Goal: Task Accomplishment & Management: Manage account settings

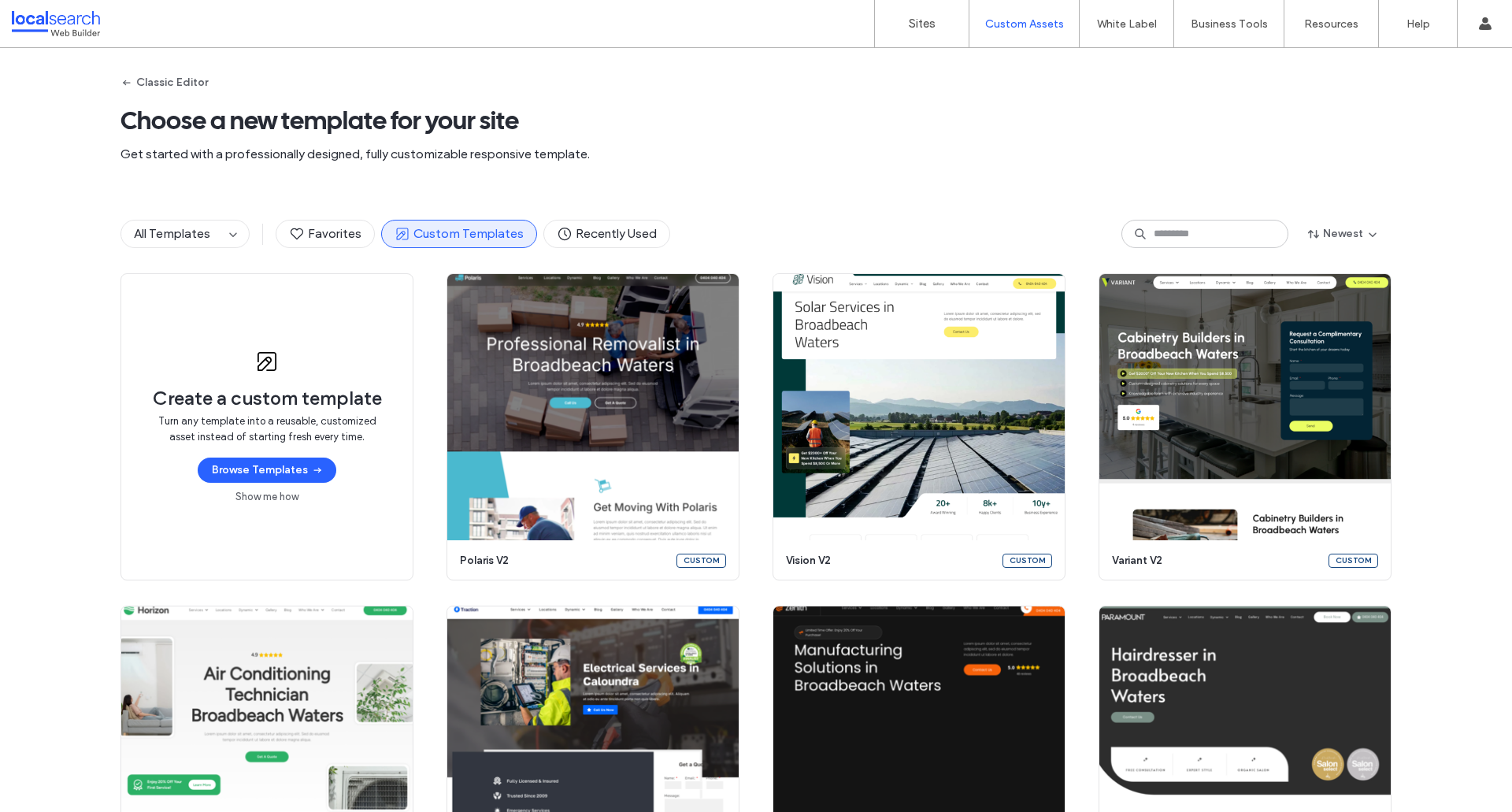
click at [204, 240] on span "All Templates" at bounding box center [172, 233] width 77 height 15
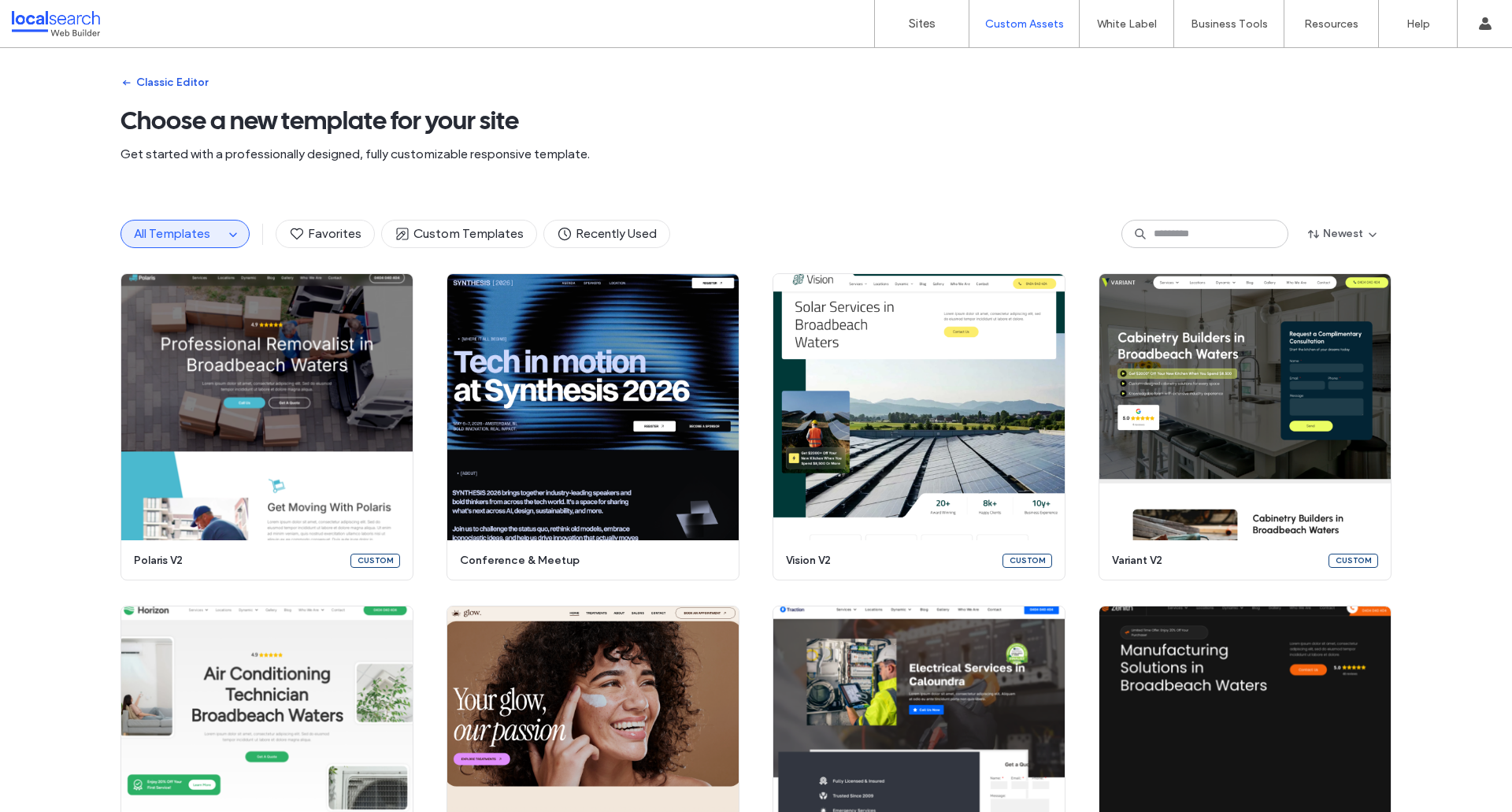
click at [138, 82] on button "Classic Editor" at bounding box center [164, 82] width 87 height 25
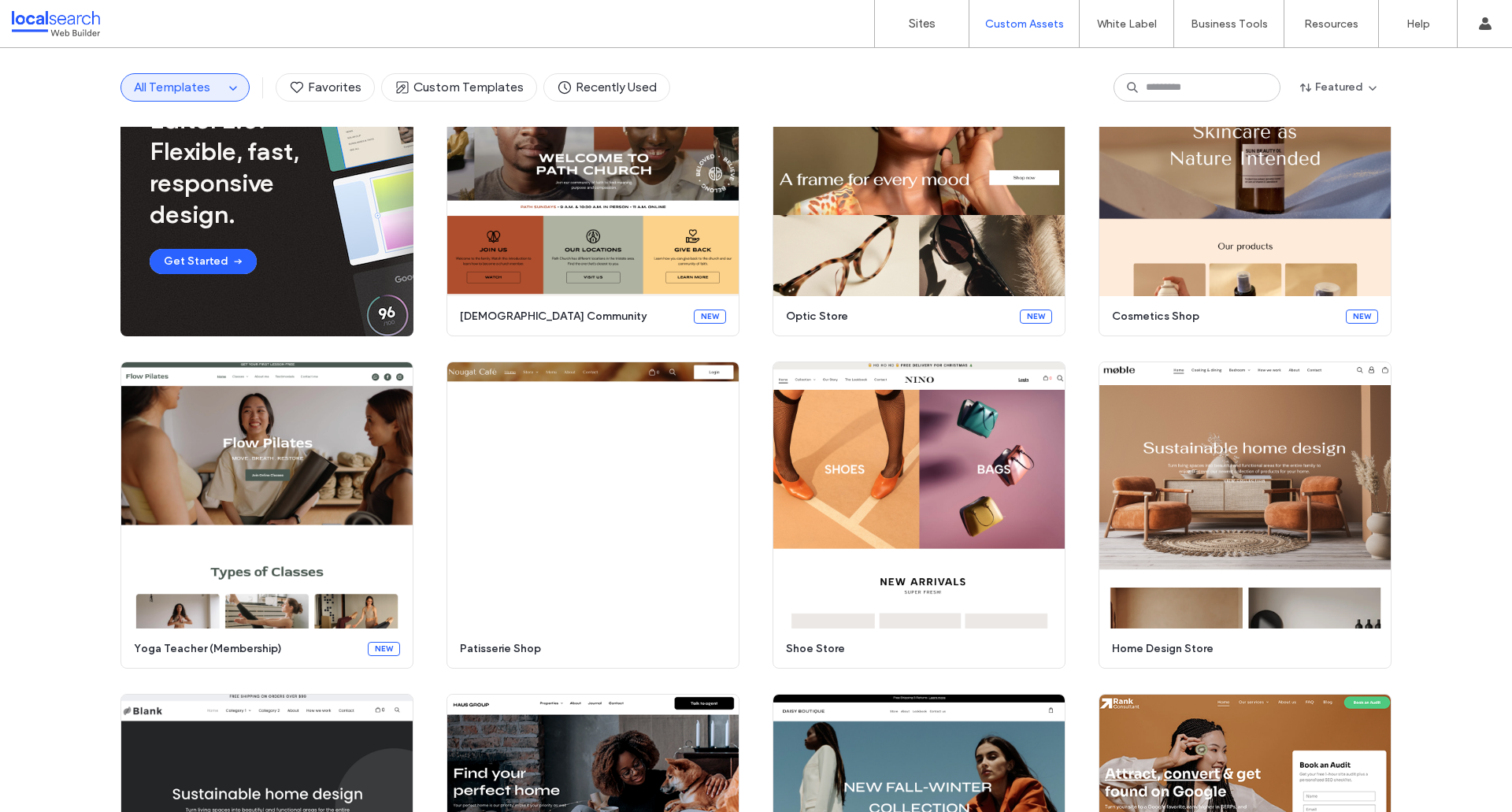
scroll to position [121, 0]
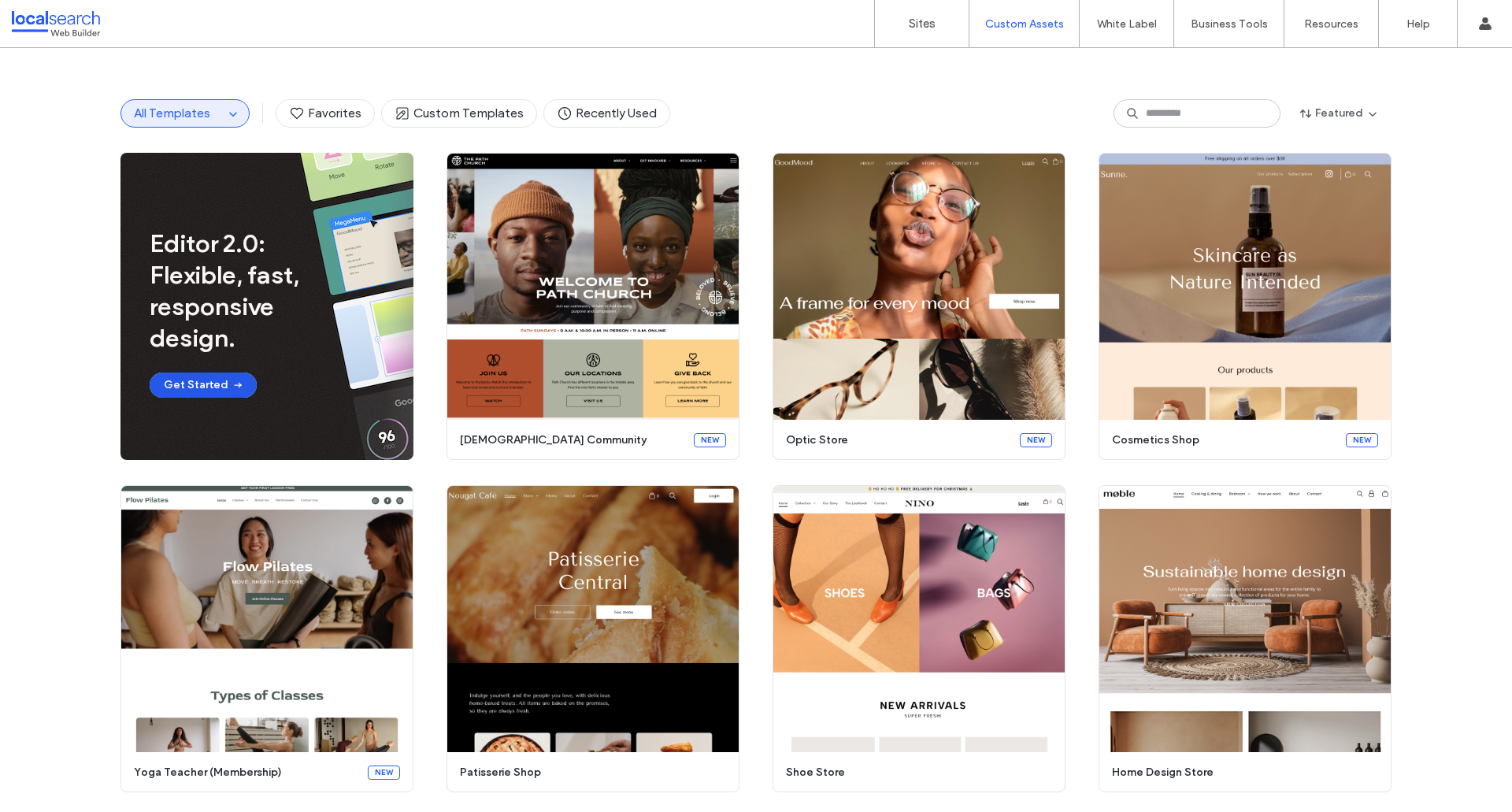
click at [231, 383] on icon "button" at bounding box center [237, 384] width 12 height 12
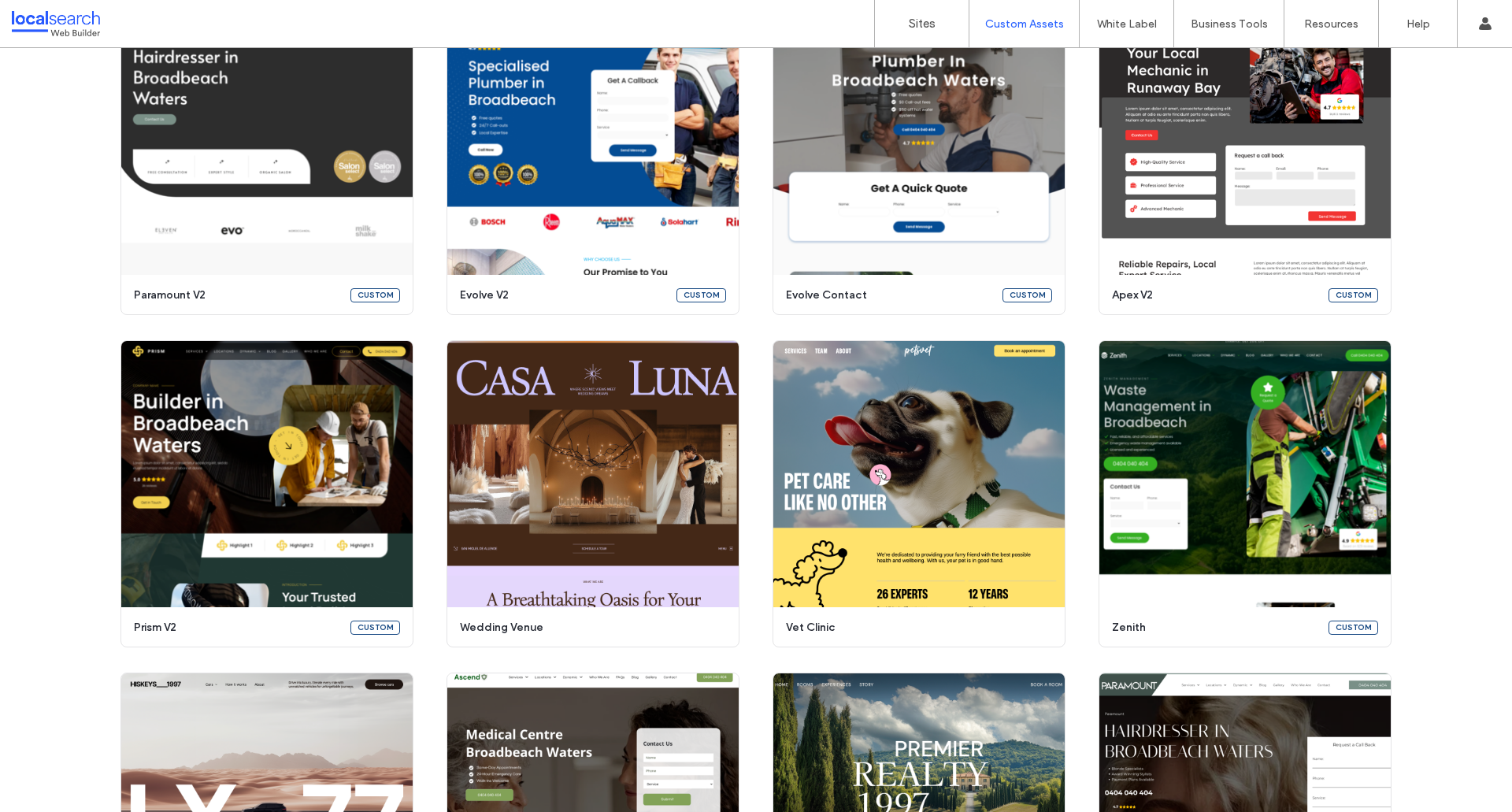
scroll to position [1066, 0]
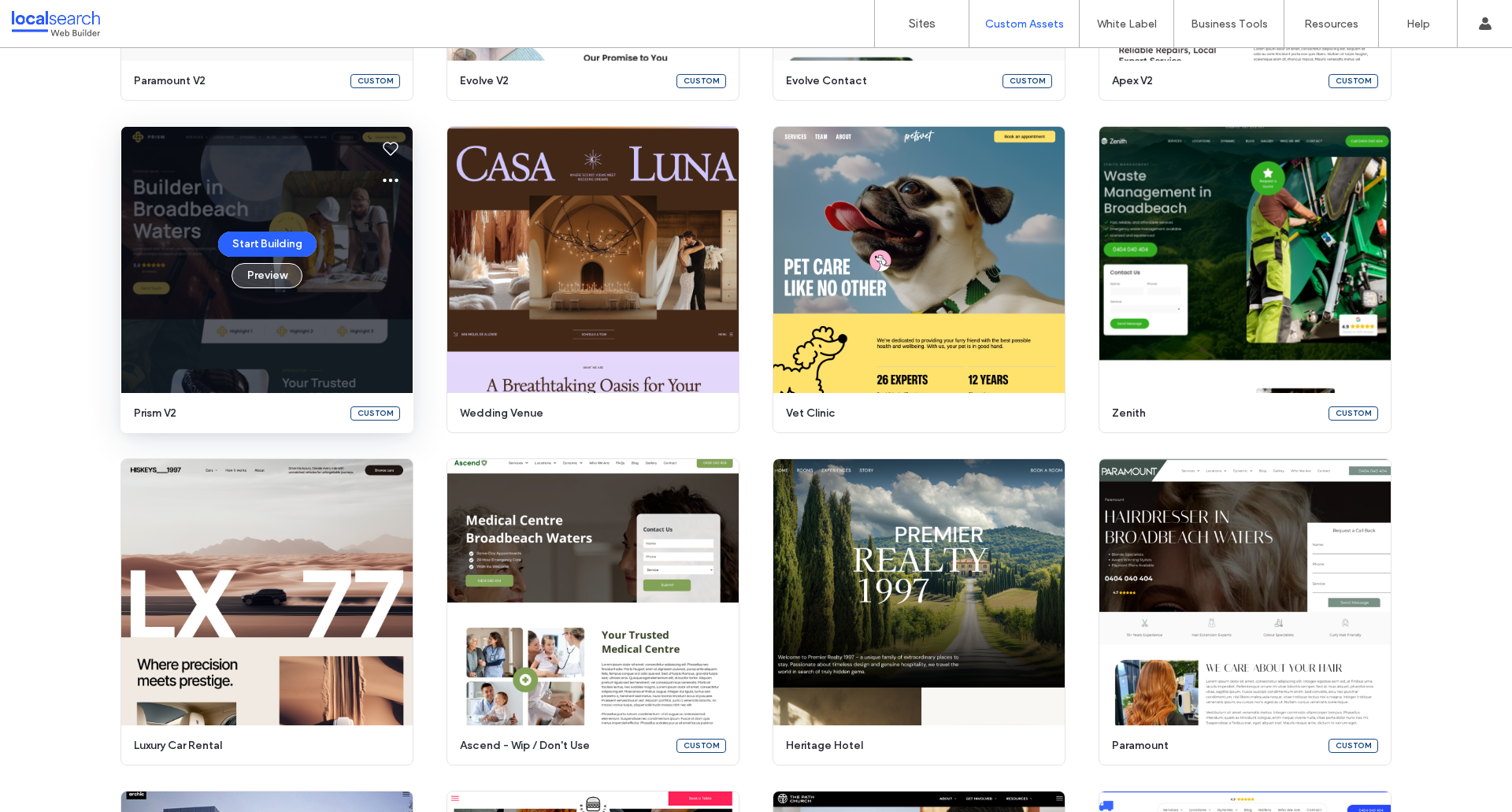
click at [269, 273] on button "Preview" at bounding box center [267, 275] width 71 height 25
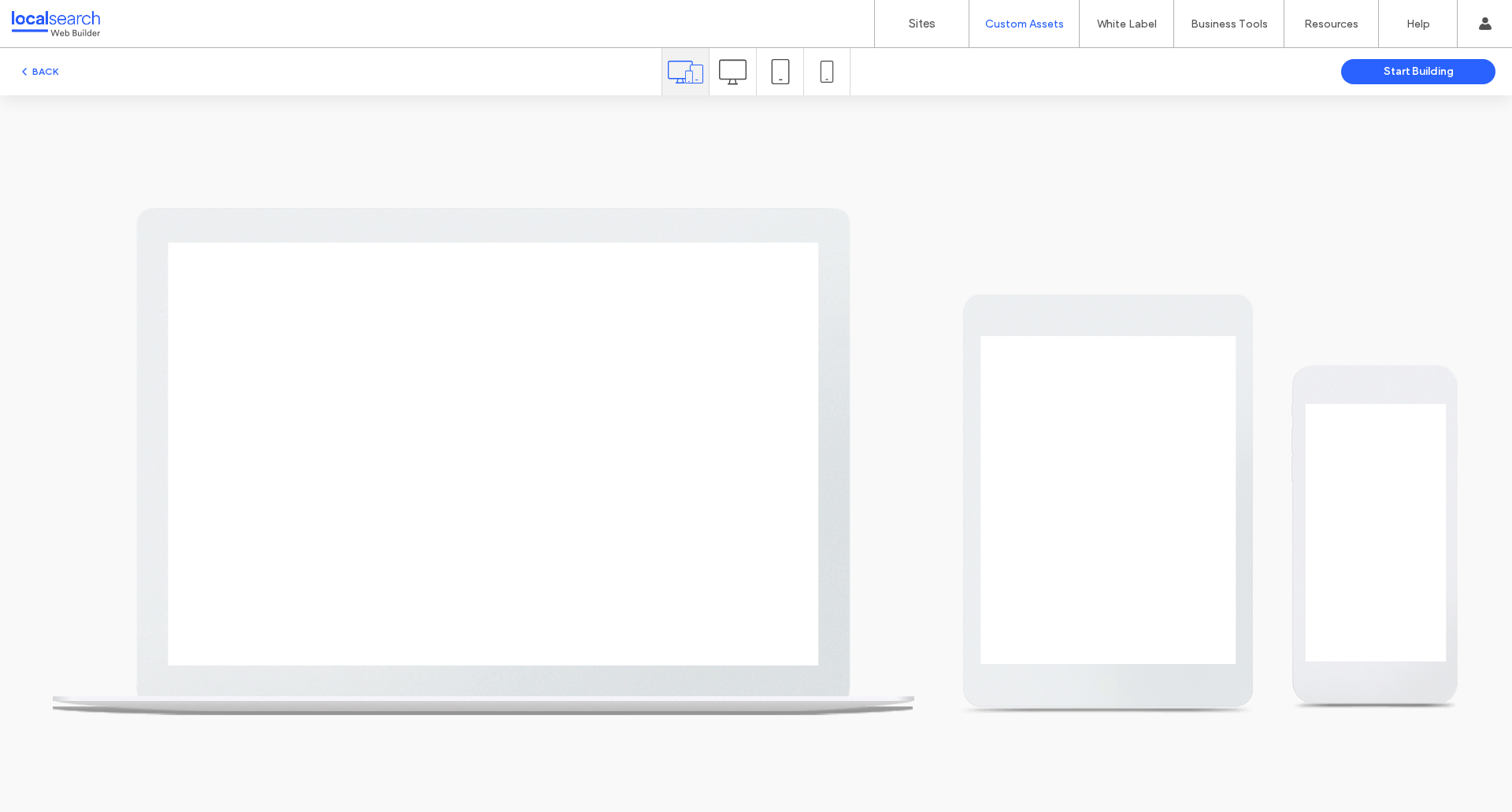
click at [779, 81] on icon at bounding box center [780, 71] width 25 height 25
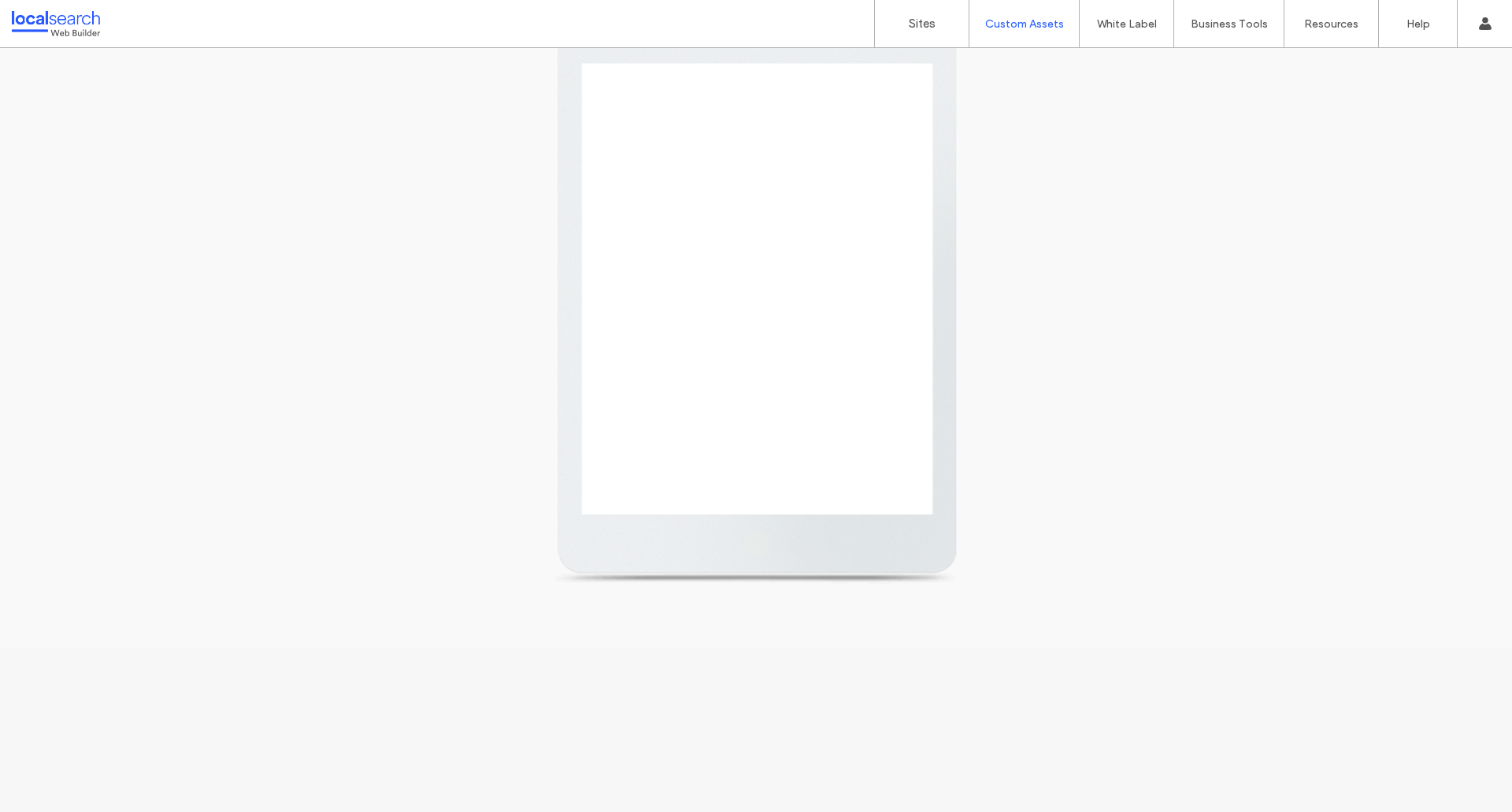
scroll to position [0, 0]
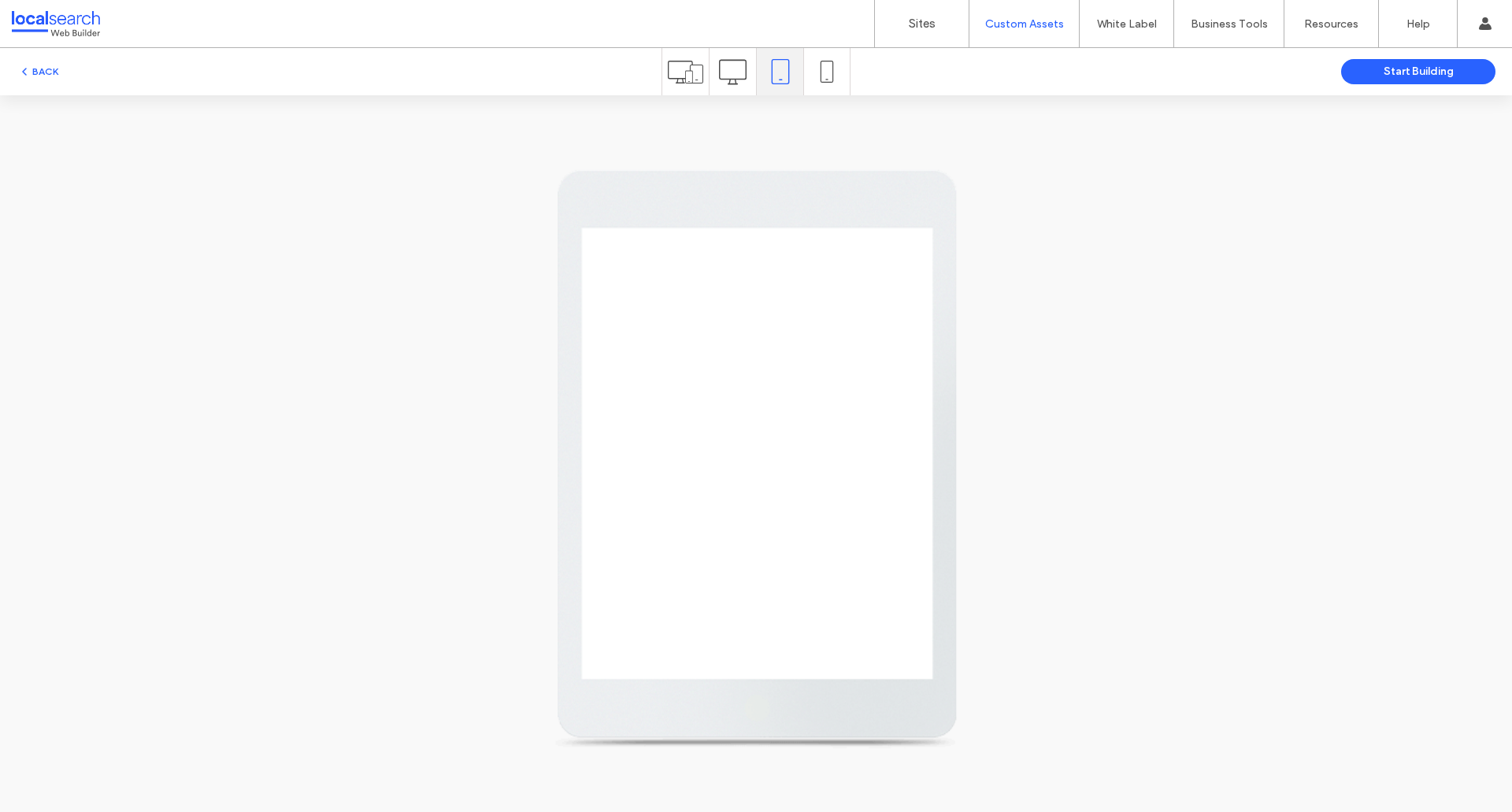
click at [943, 465] on div at bounding box center [1071, 807] width 1039 height 1300
drag, startPoint x: 1015, startPoint y: 404, endPoint x: 319, endPoint y: 619, distance: 728.5
click at [1006, 408] on div at bounding box center [1071, 807] width 1039 height 1300
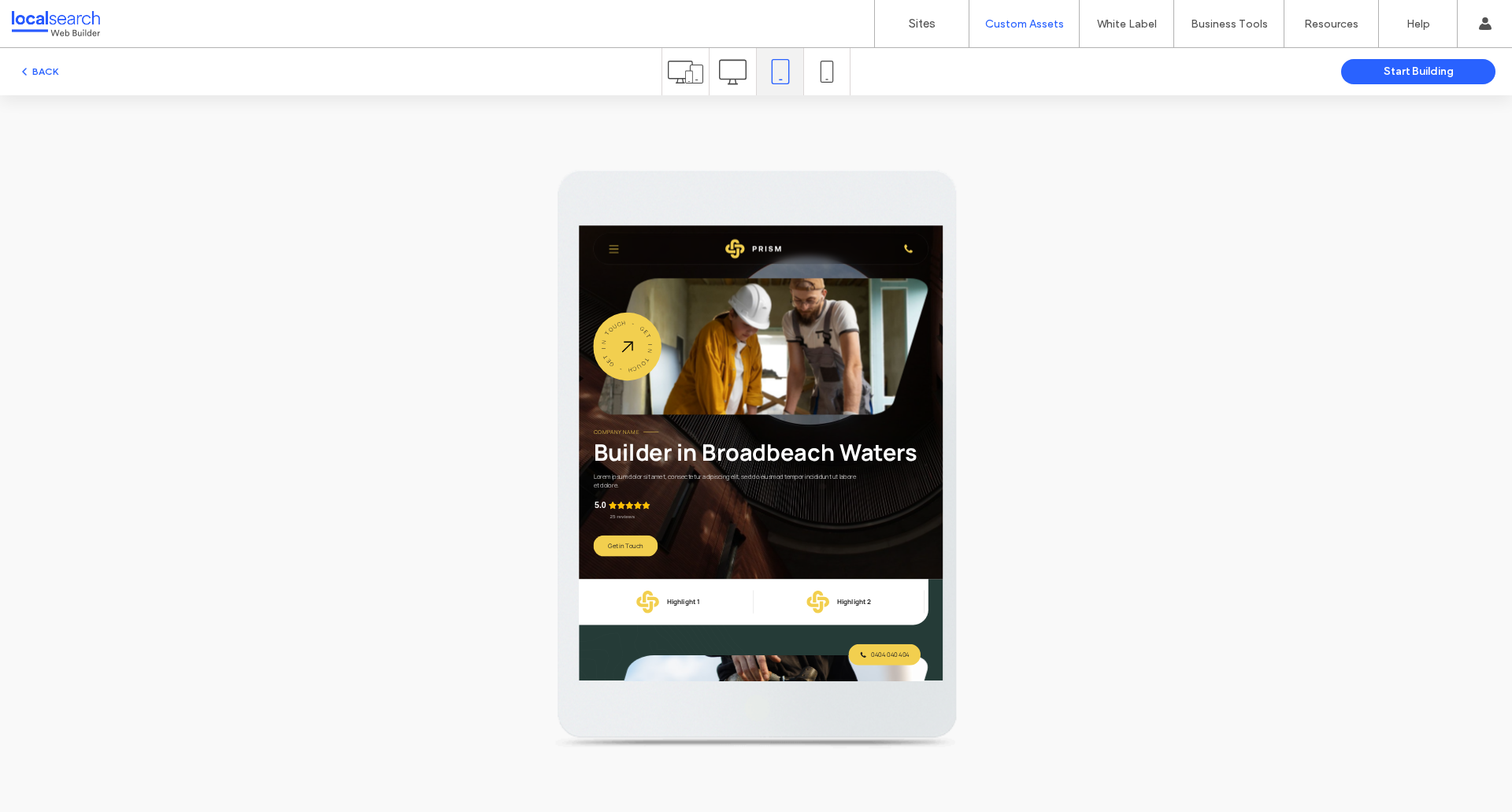
click at [634, 274] on div "0404 040 404 Home Services Service 1 Locations Location 1 Dynamic Dynamic 1 Dyn…" at bounding box center [955, 273] width 694 height 64
click at [643, 274] on icon at bounding box center [651, 273] width 21 height 23
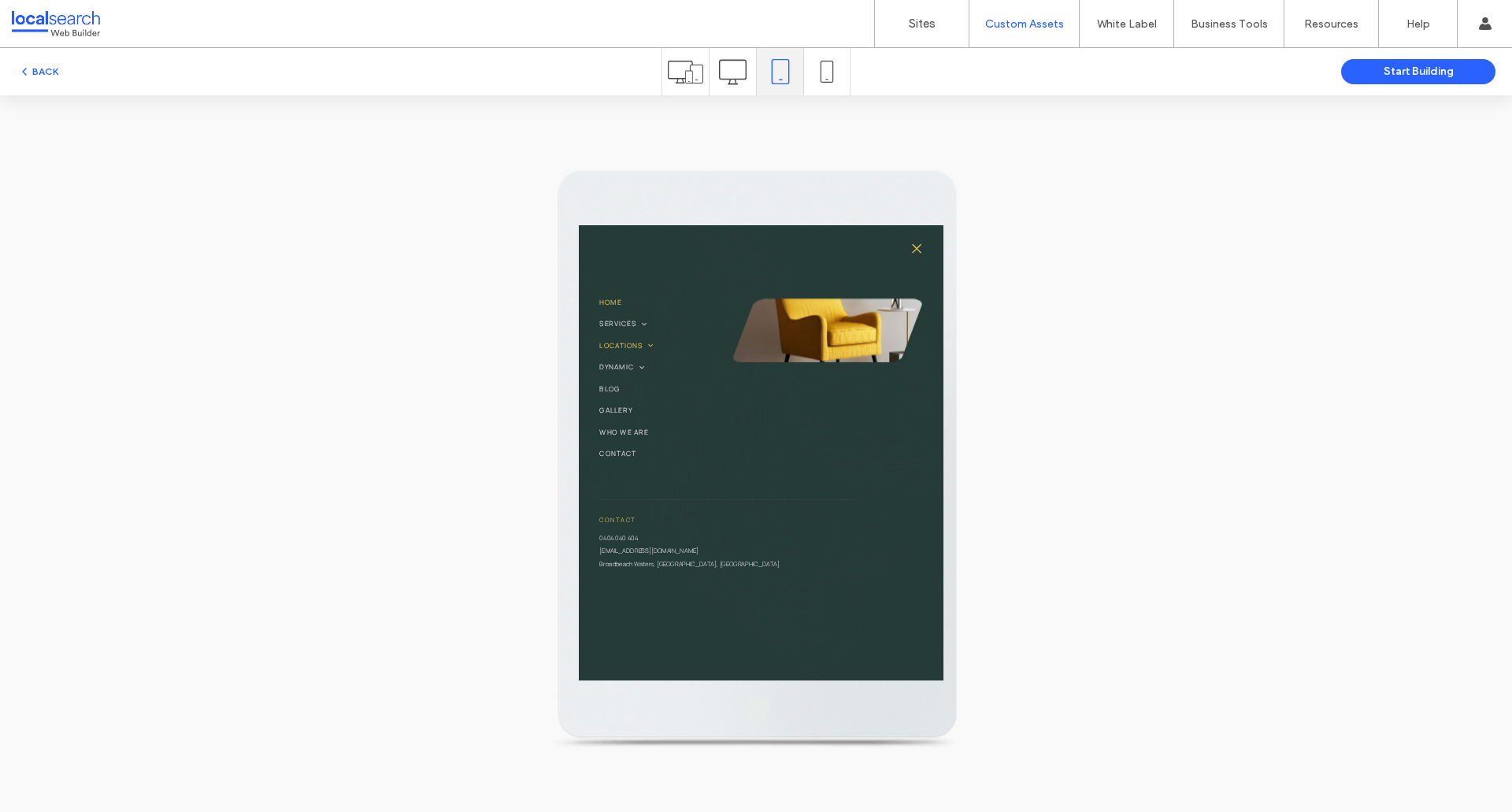
click at [695, 477] on span "Locations" at bounding box center [677, 474] width 112 height 22
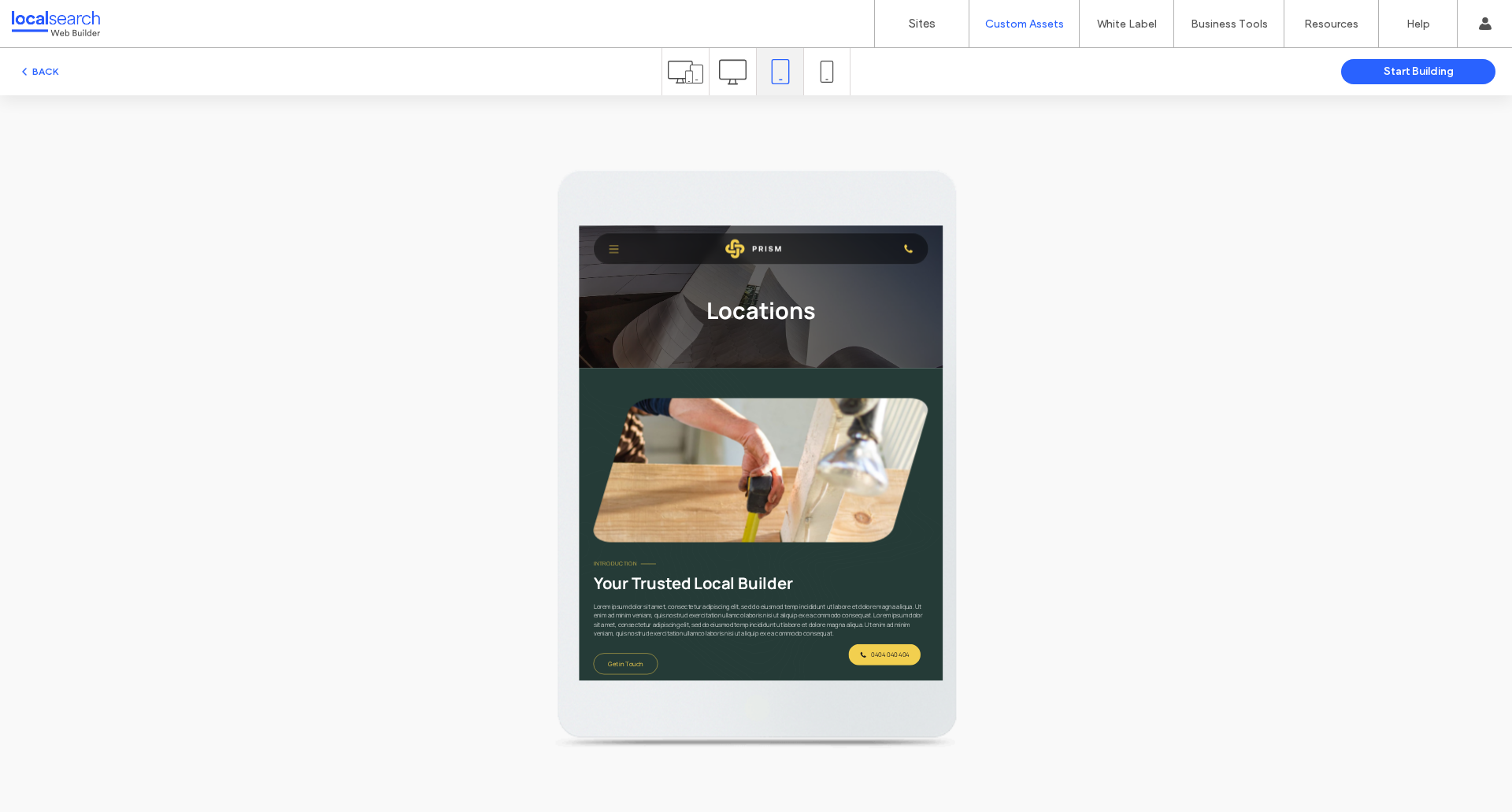
scroll to position [473, 0]
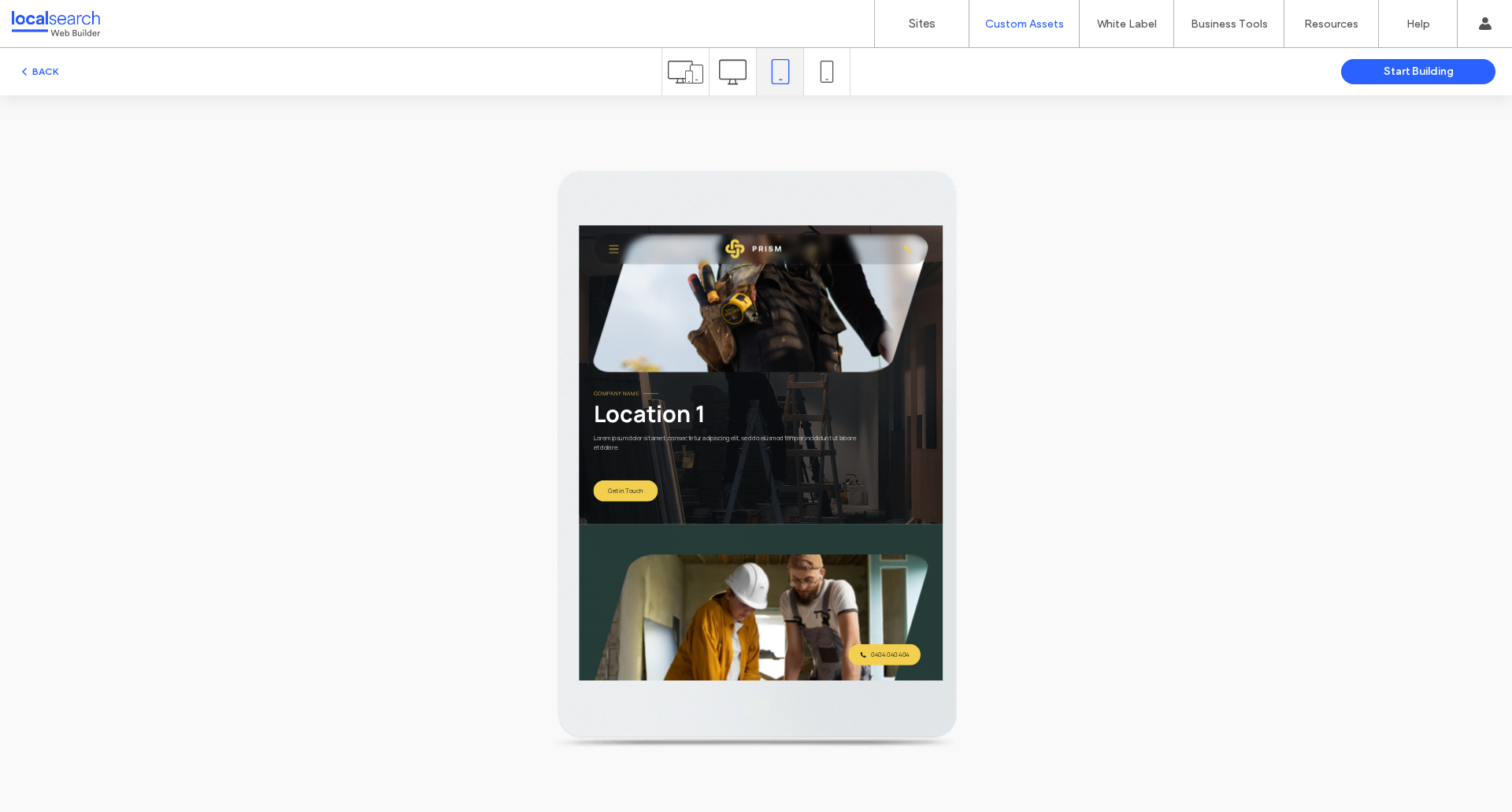
scroll to position [0, 0]
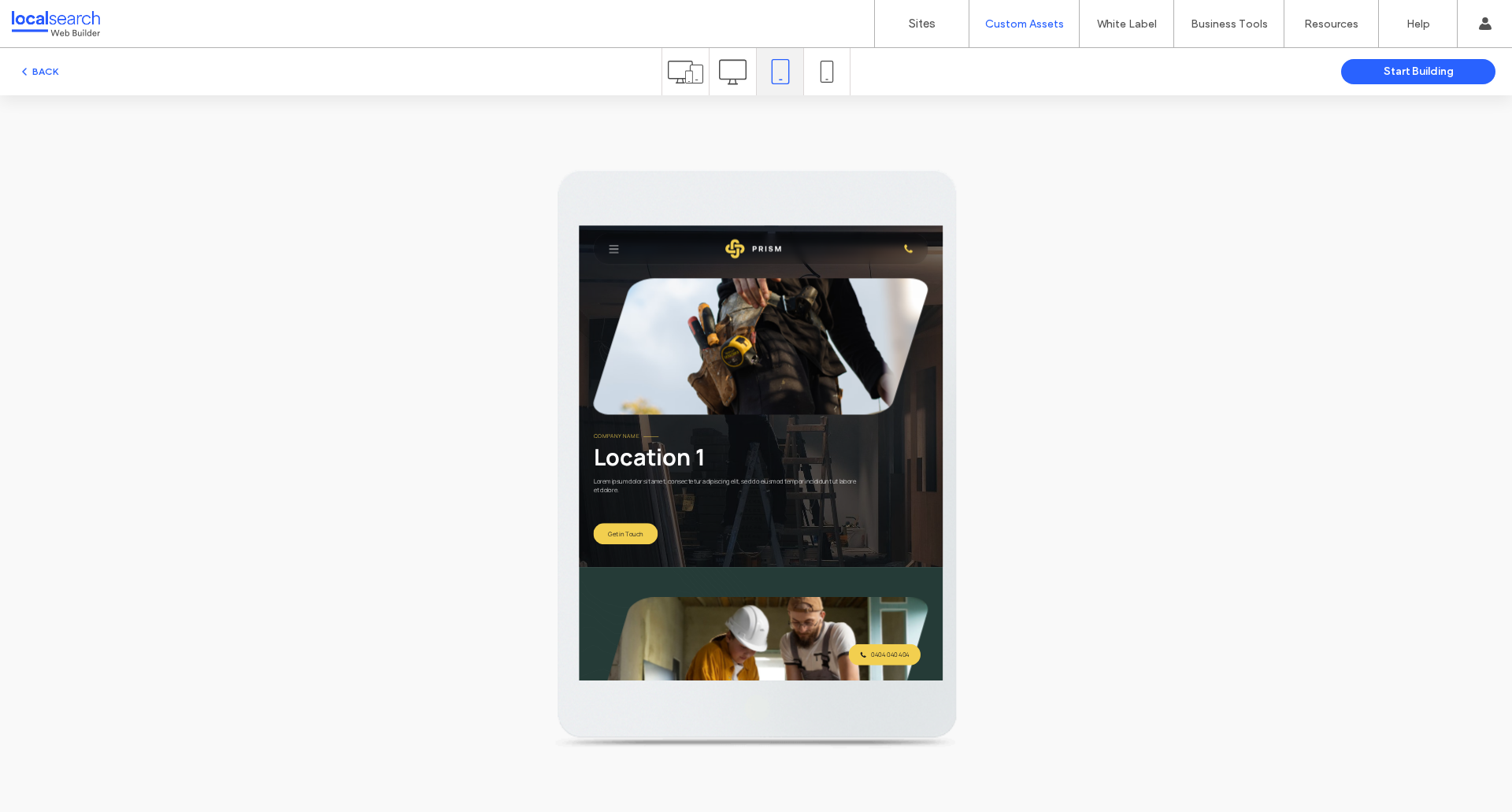
click at [652, 272] on icon at bounding box center [651, 273] width 21 height 23
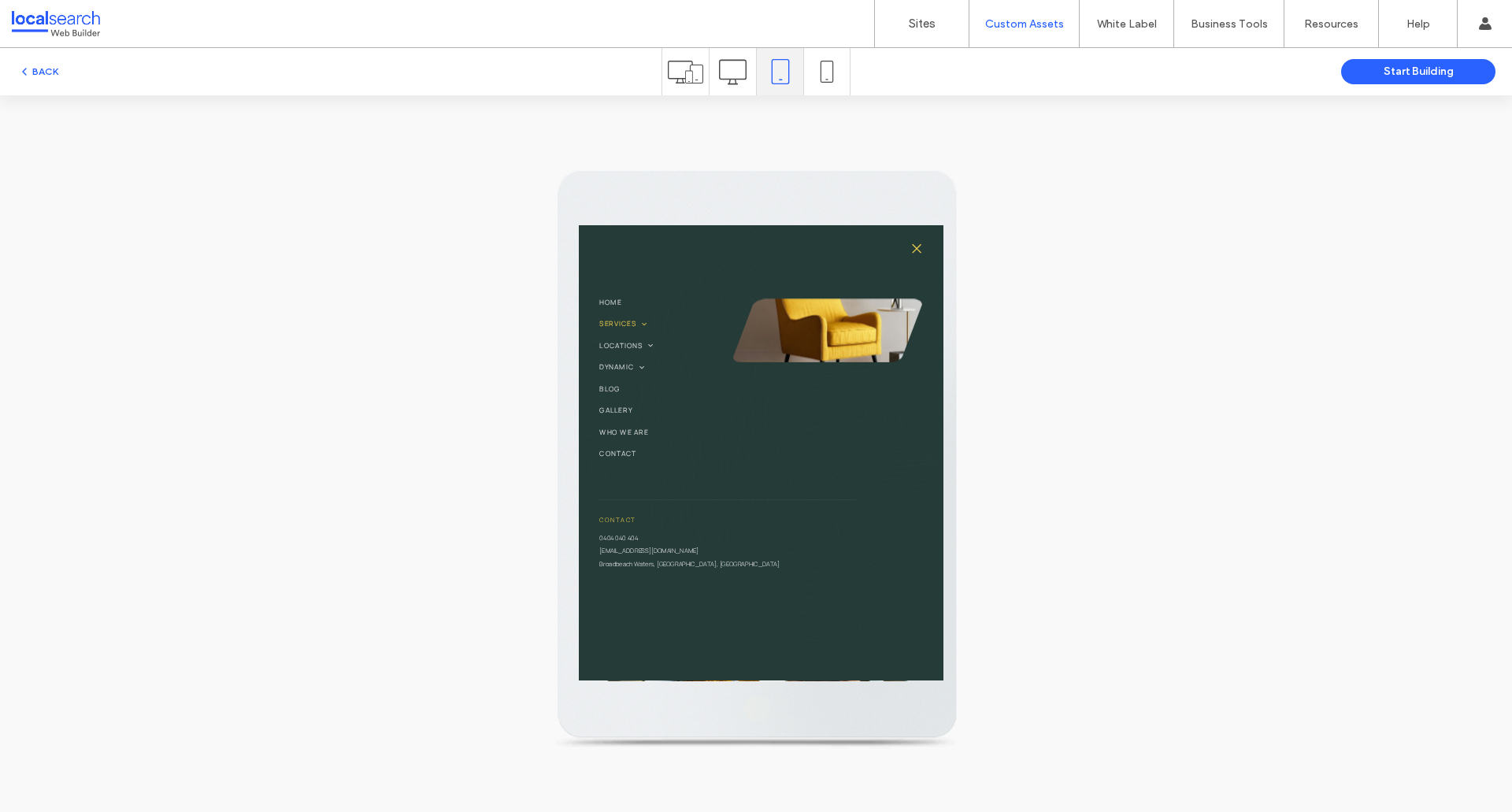
click at [712, 437] on span at bounding box center [708, 431] width 27 height 17
click at [696, 448] on link "Services" at bounding box center [746, 430] width 251 height 45
click at [685, 466] on span "Service 1" at bounding box center [666, 467] width 71 height 19
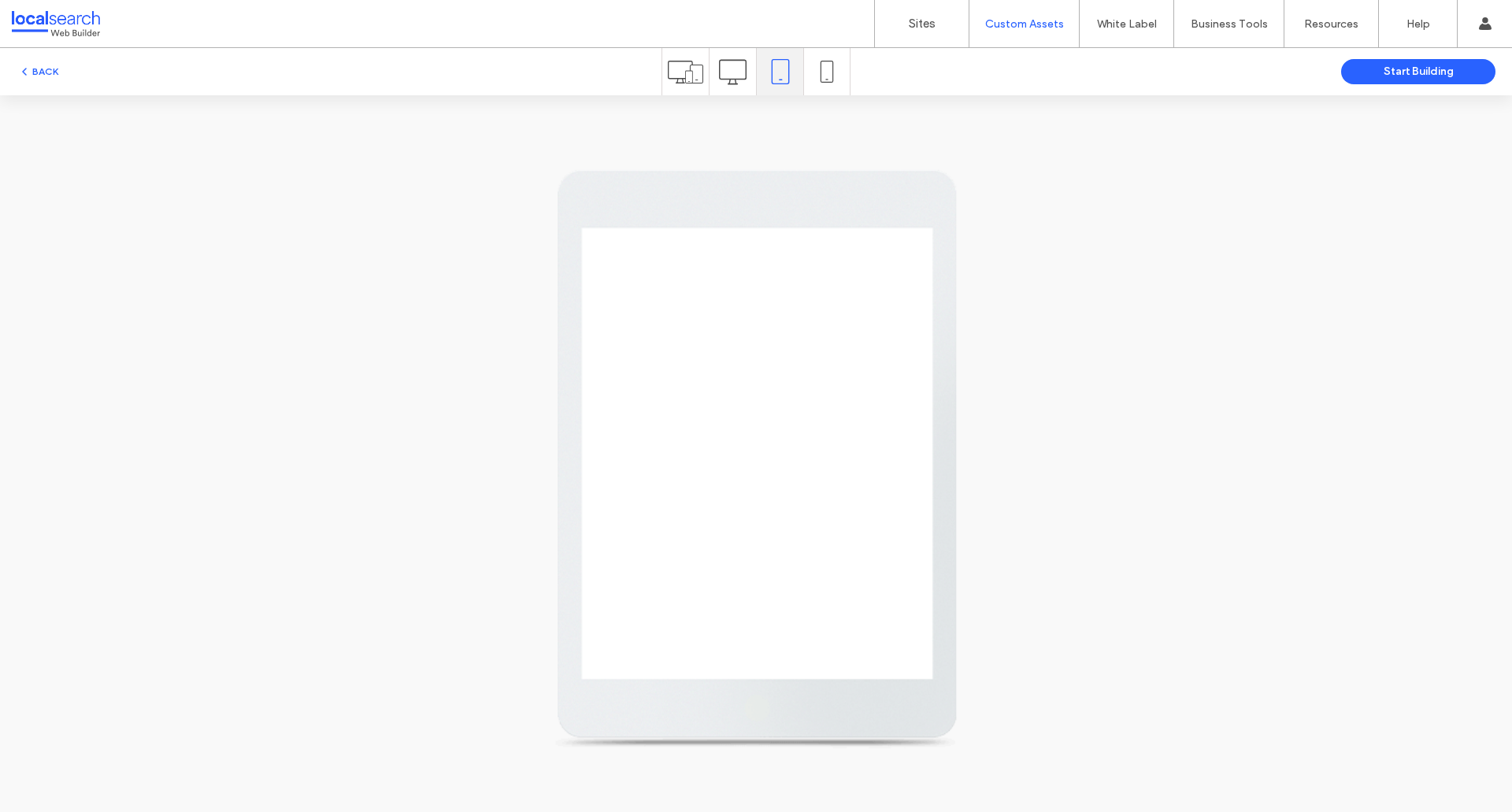
click at [735, 74] on icon at bounding box center [732, 71] width 27 height 27
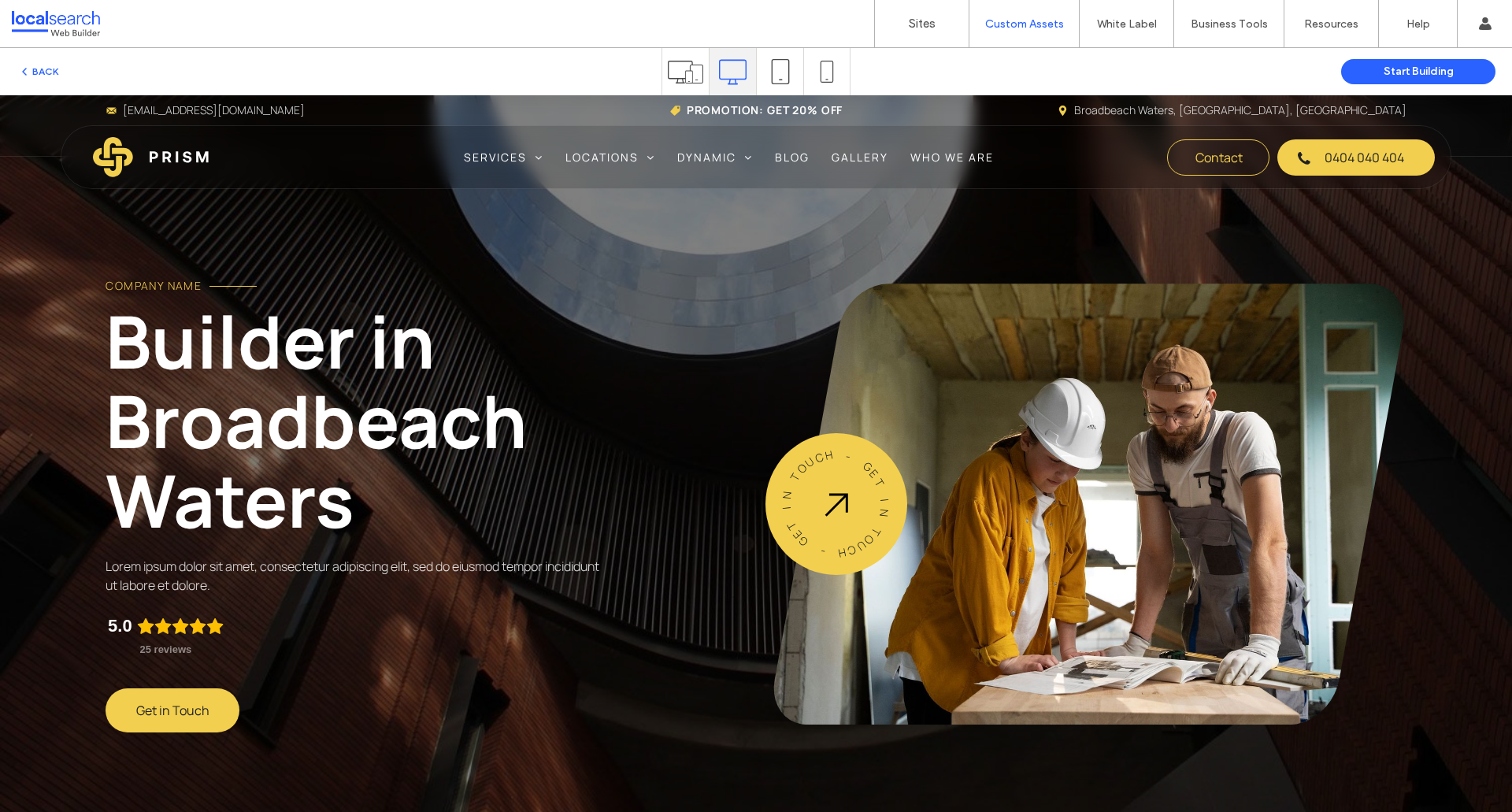
click at [506, 218] on div "Company Name Builder in Broadbeach Waters Lorem ipsum dolor sit amet, consectet…" at bounding box center [756, 461] width 1512 height 731
click at [510, 181] on link "Service 1" at bounding box center [506, 189] width 99 height 40
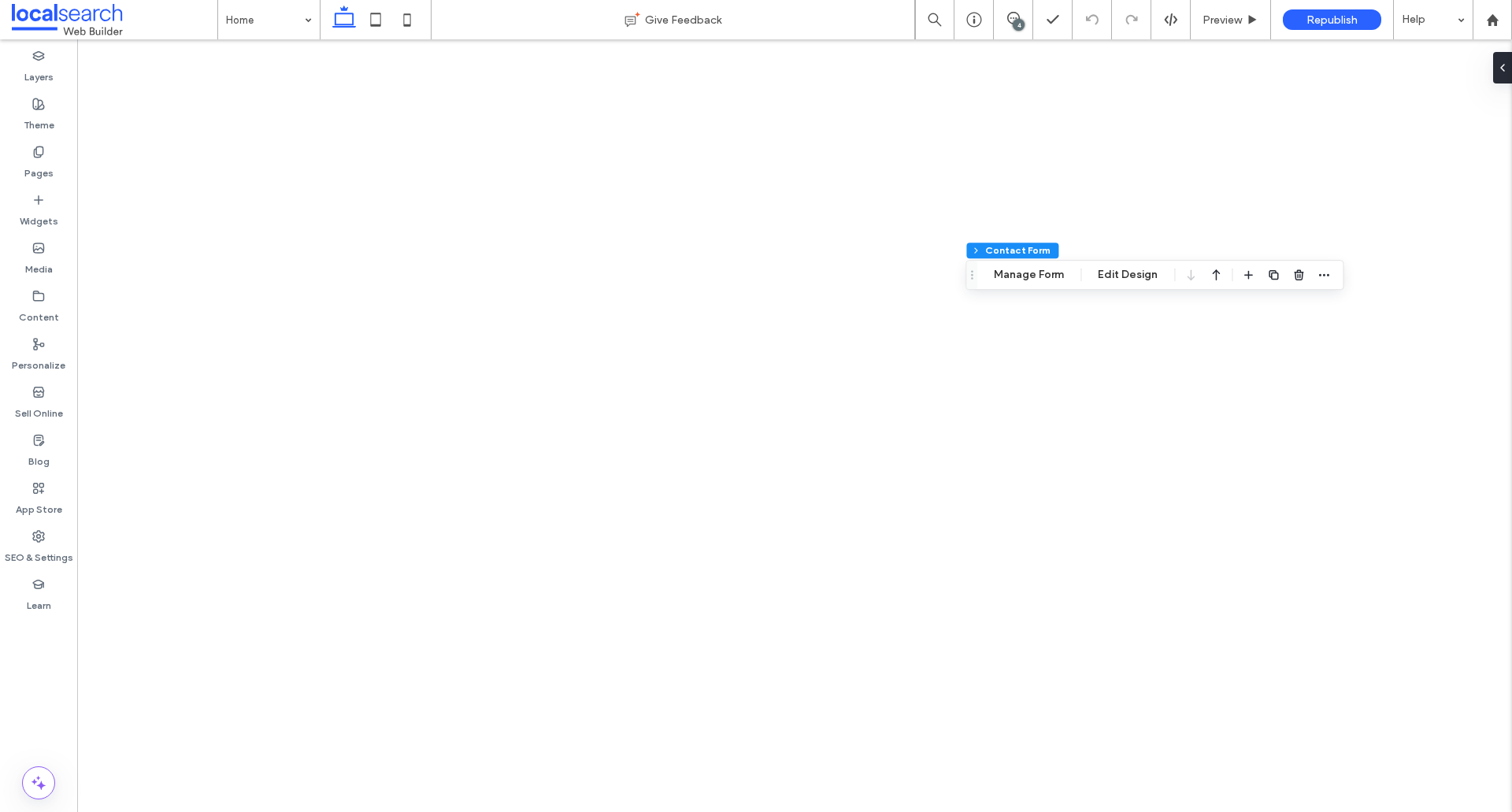
type input "*"
type input "***"
type input "*"
type input "***"
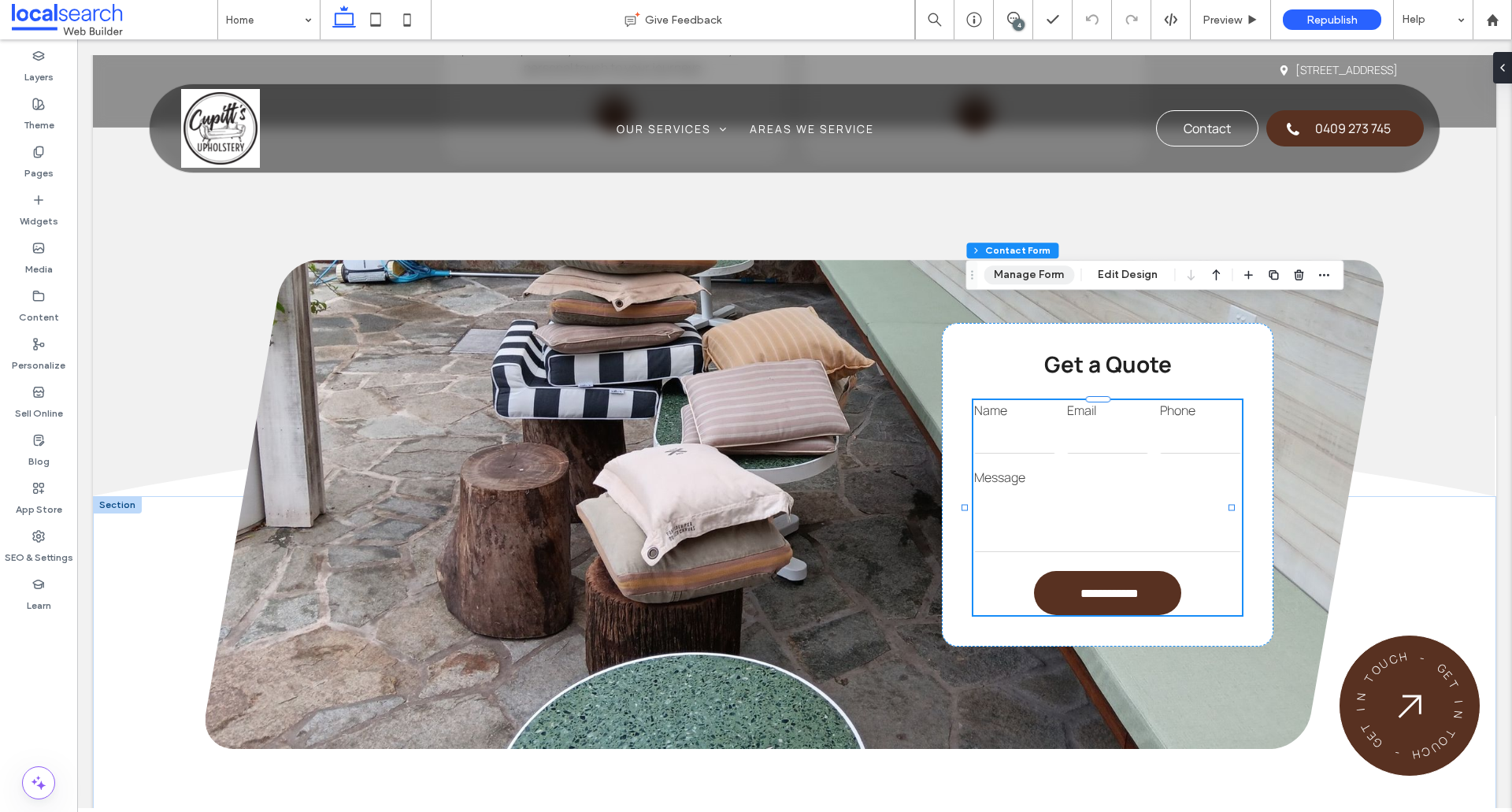
click at [1039, 283] on button "Manage Form" at bounding box center [1028, 274] width 91 height 19
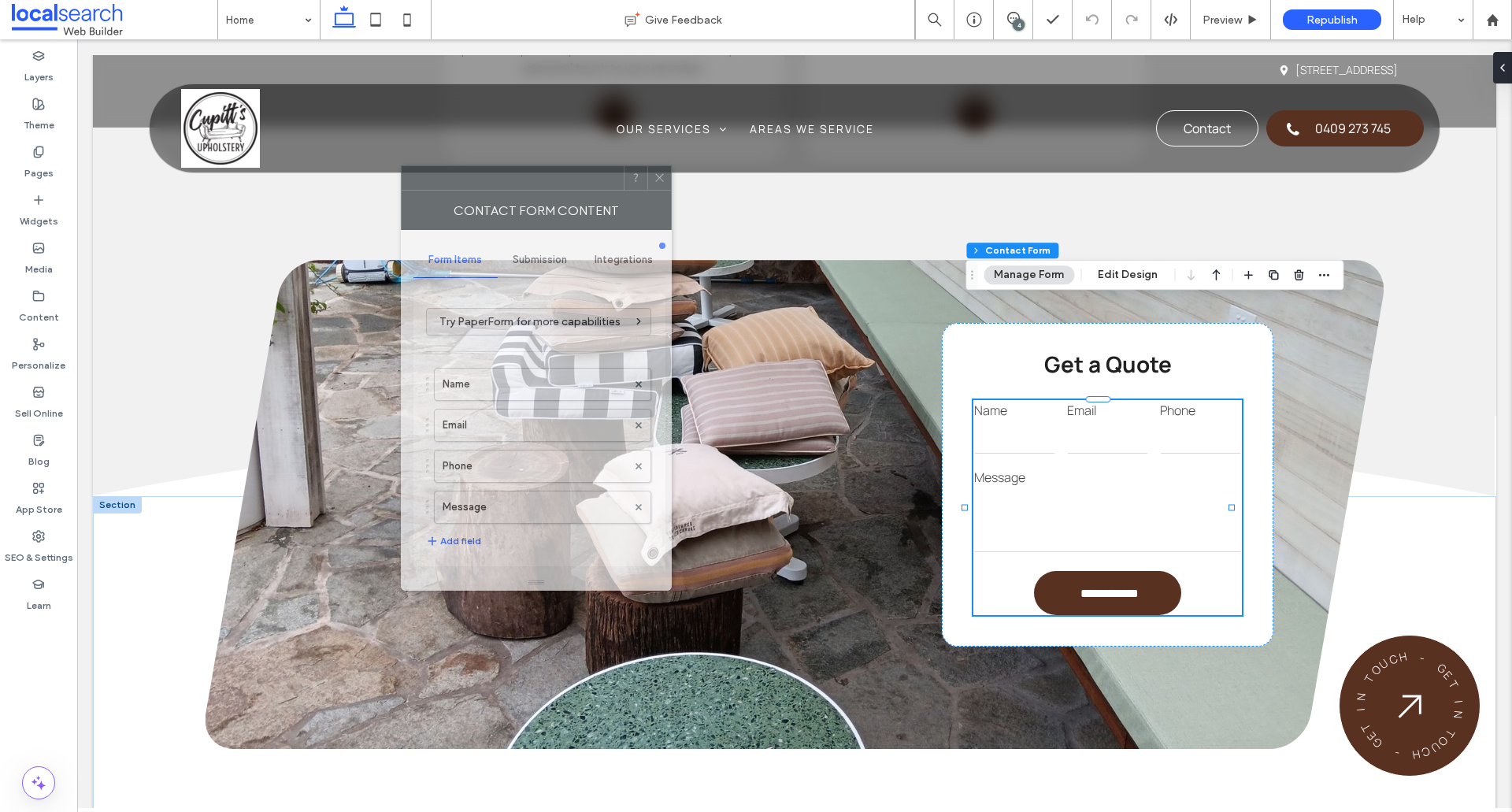
drag, startPoint x: 1277, startPoint y: 220, endPoint x: 551, endPoint y: 170, distance: 727.7
click at [551, 170] on div at bounding box center [512, 177] width 222 height 23
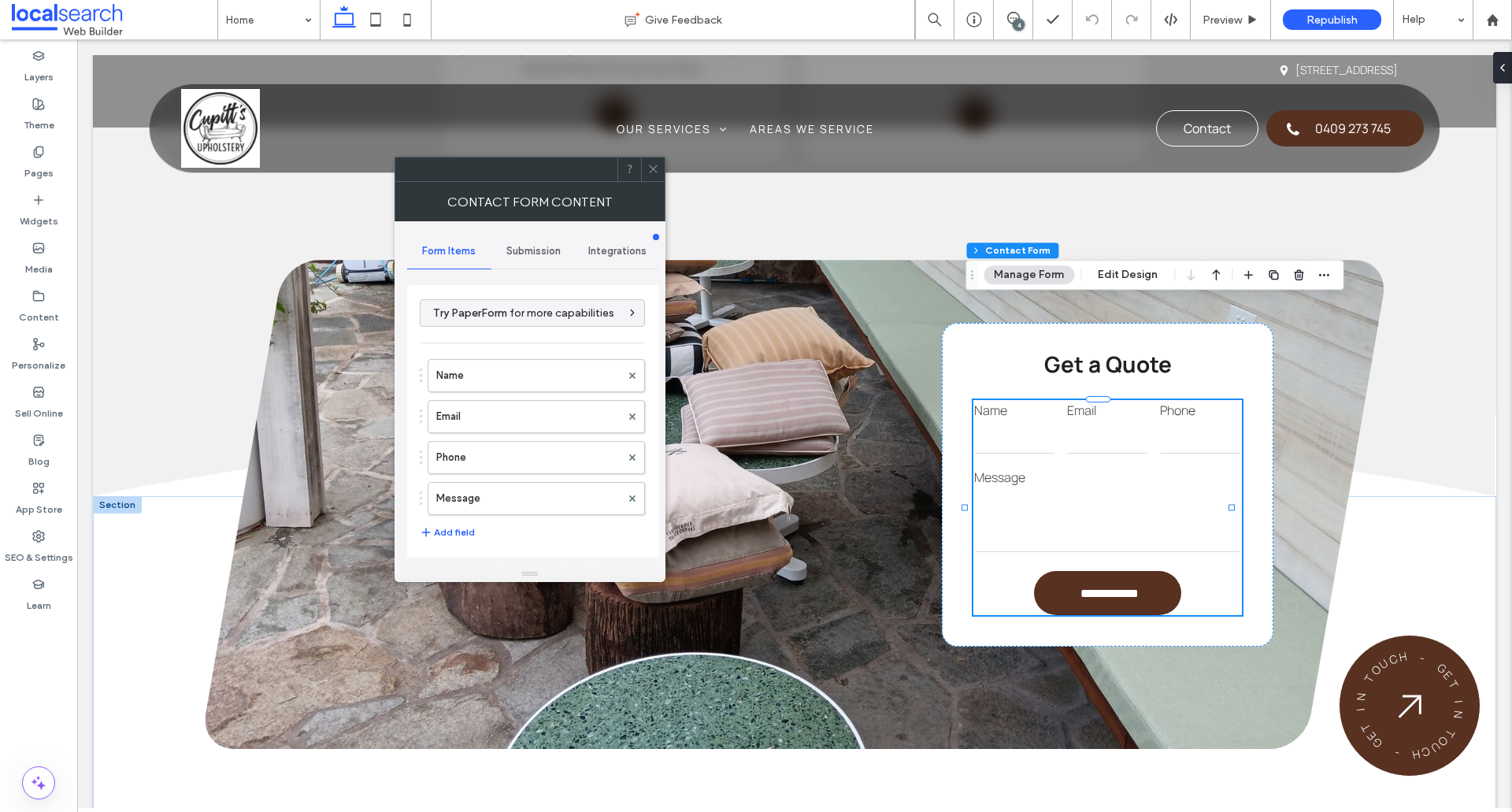
click at [550, 251] on span "Submission" at bounding box center [534, 251] width 54 height 12
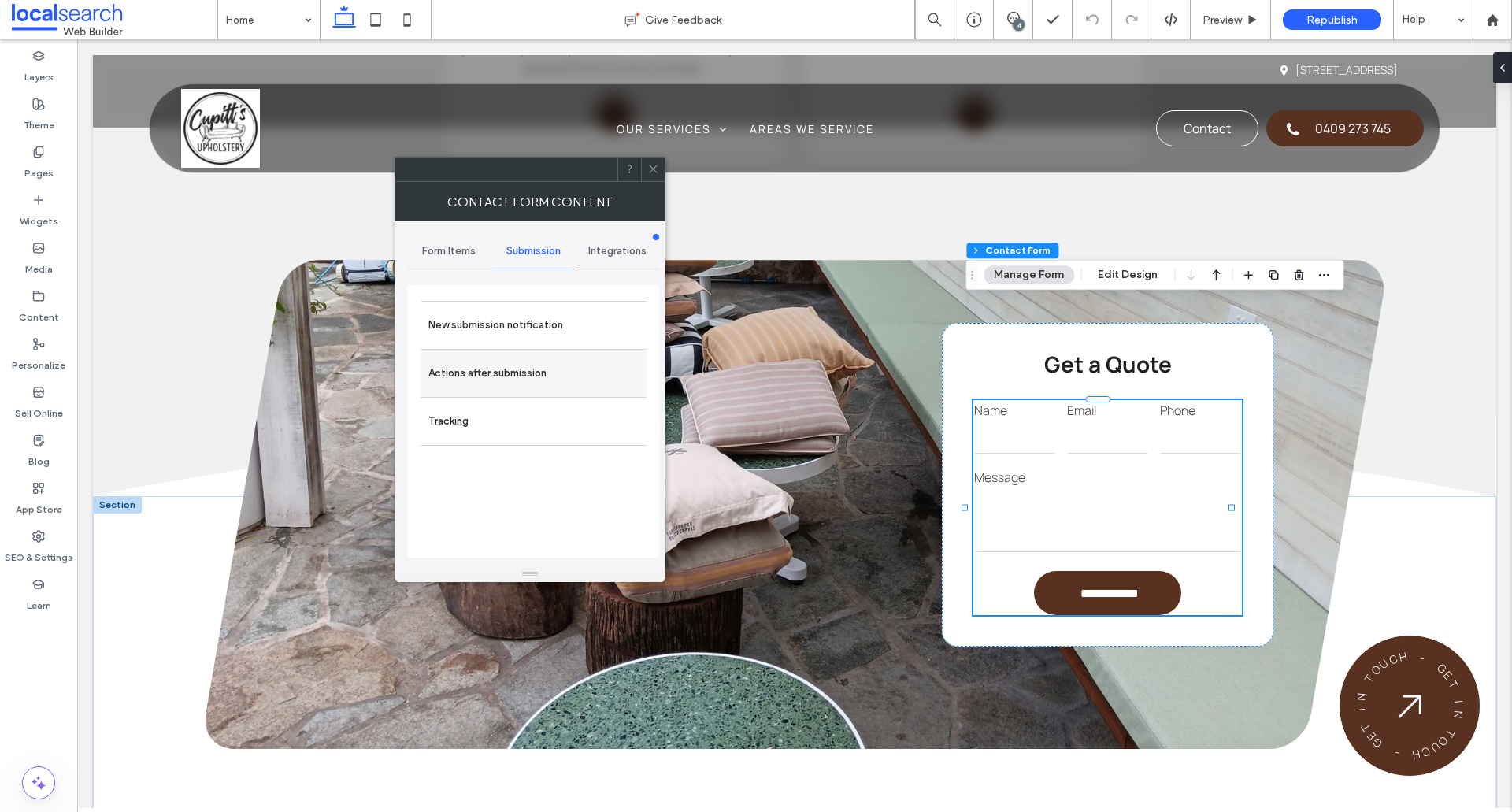
click at [491, 354] on div "Actions after submission" at bounding box center [533, 373] width 226 height 48
click at [502, 363] on label "Actions after submission" at bounding box center [533, 374] width 211 height 32
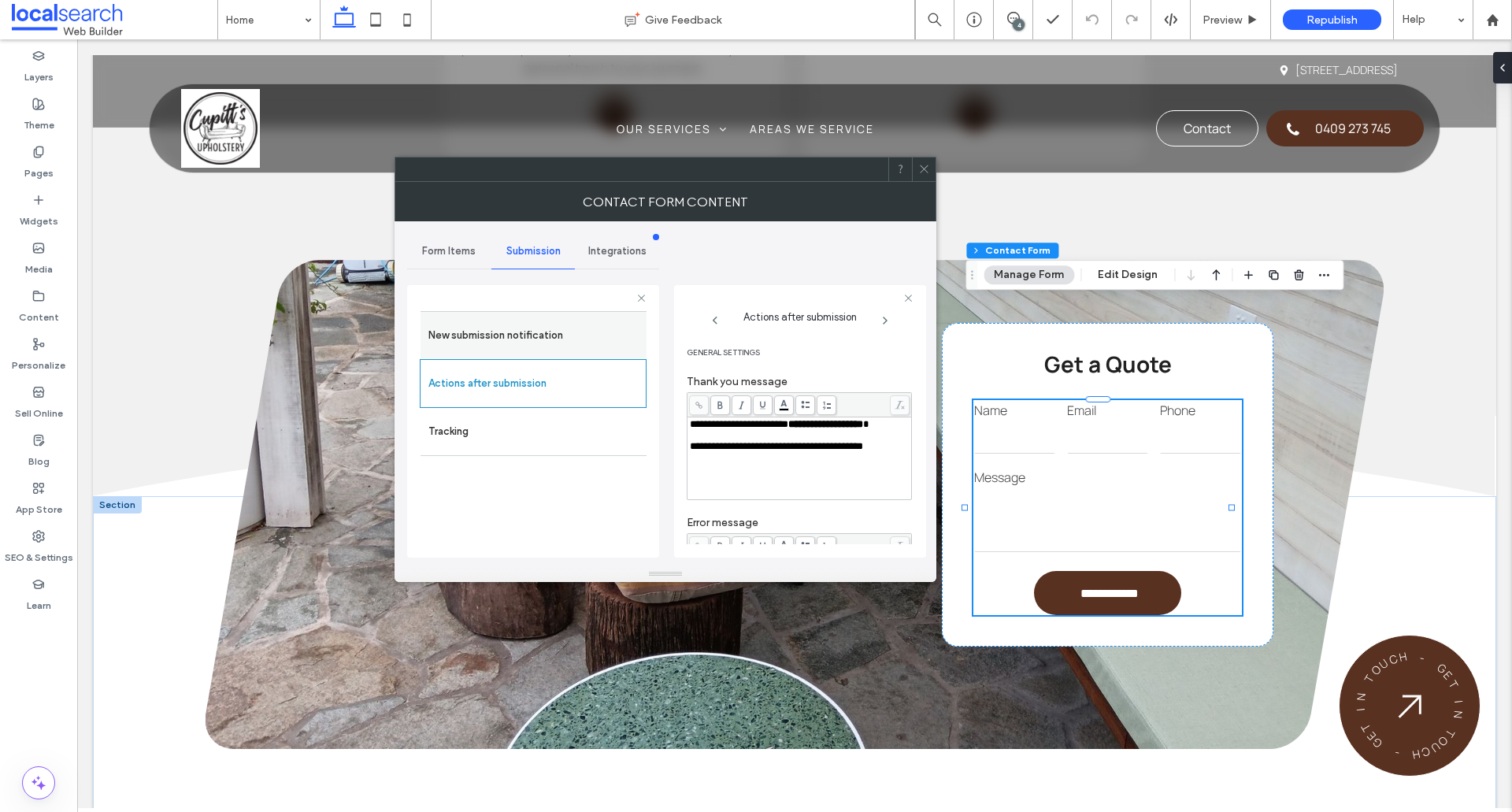
click at [502, 334] on label "New submission notification" at bounding box center [533, 335] width 211 height 32
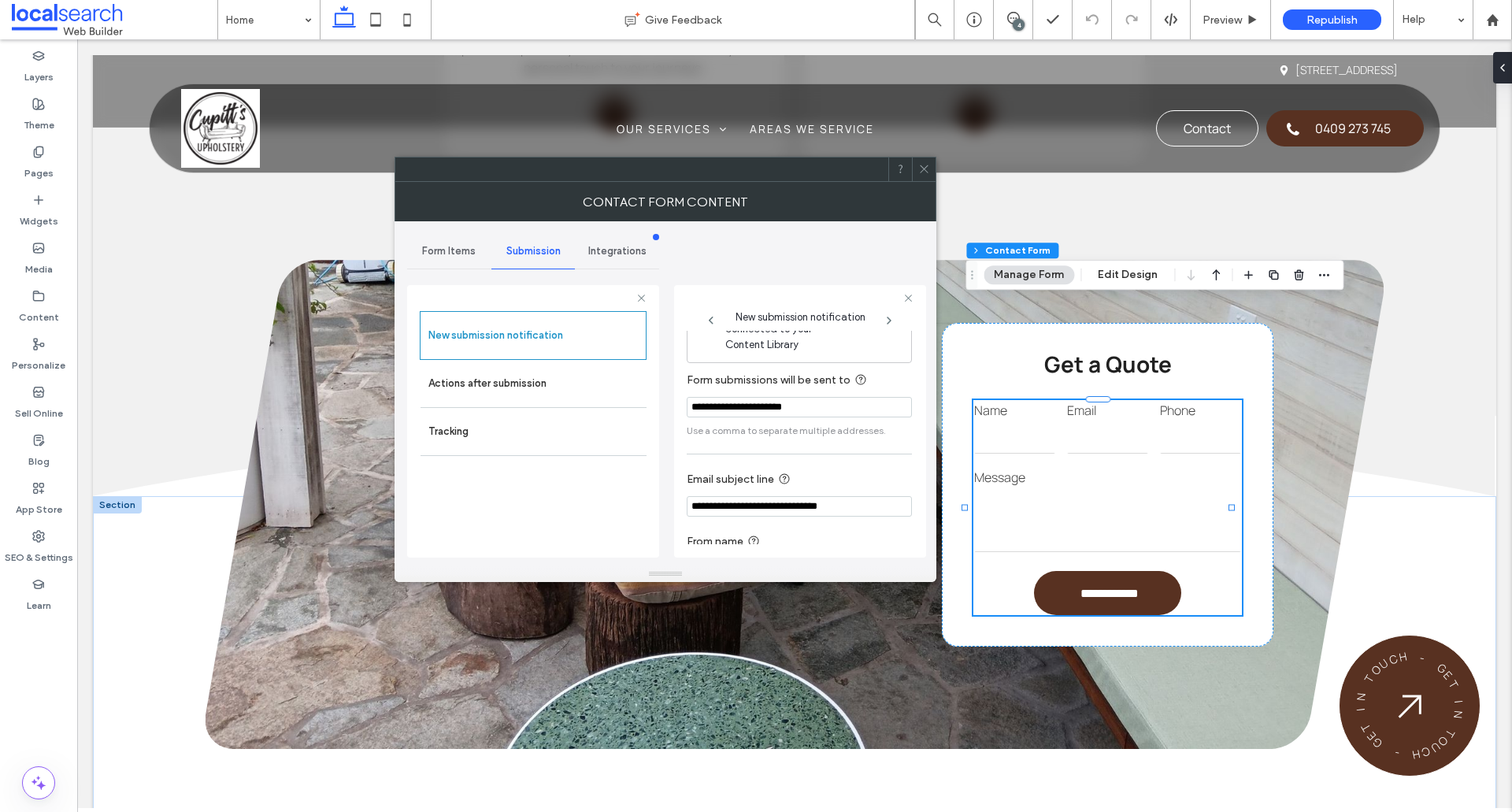
scroll to position [81, 0]
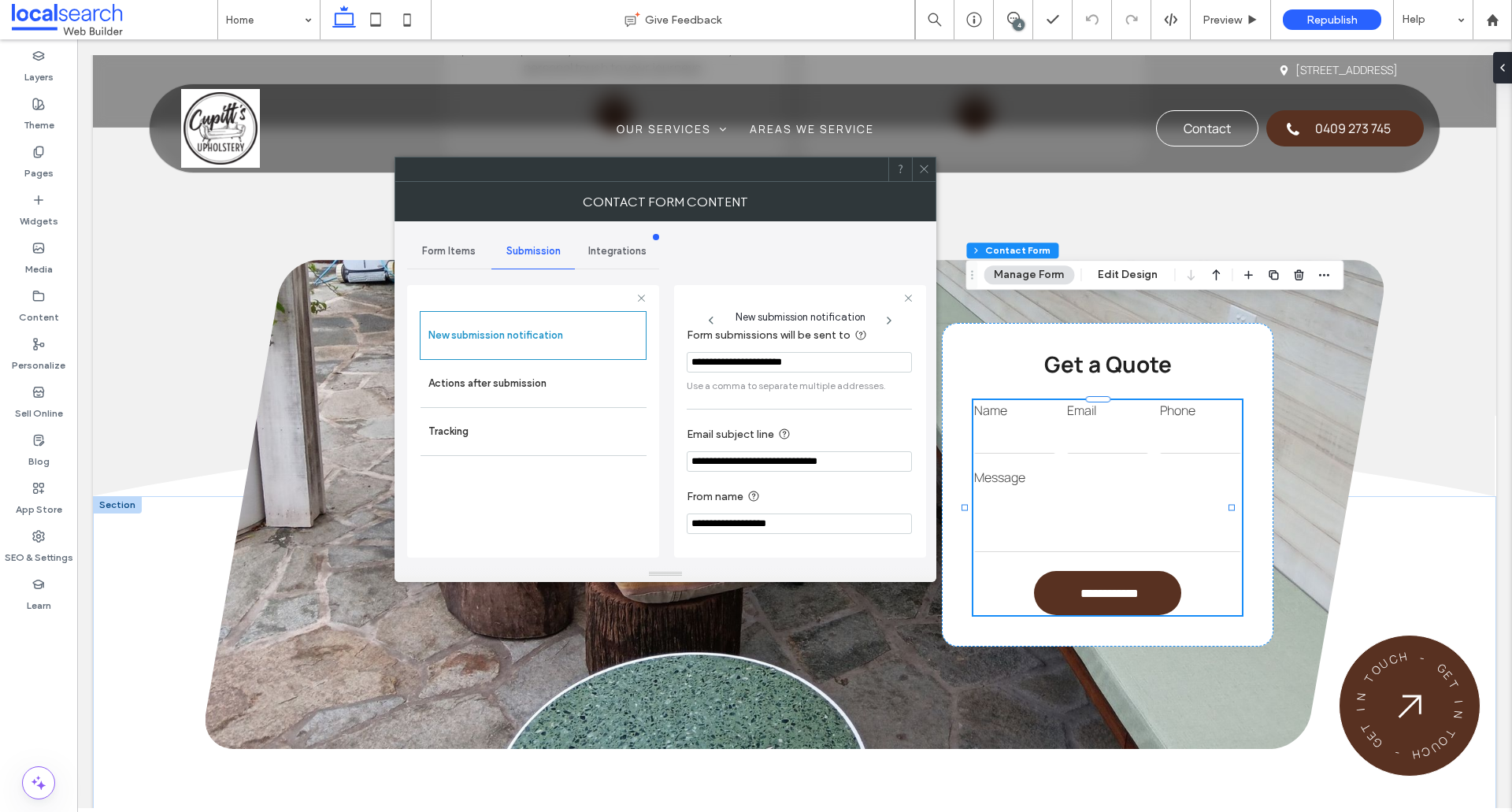
click at [458, 254] on span "Form Items" at bounding box center [448, 251] width 53 height 12
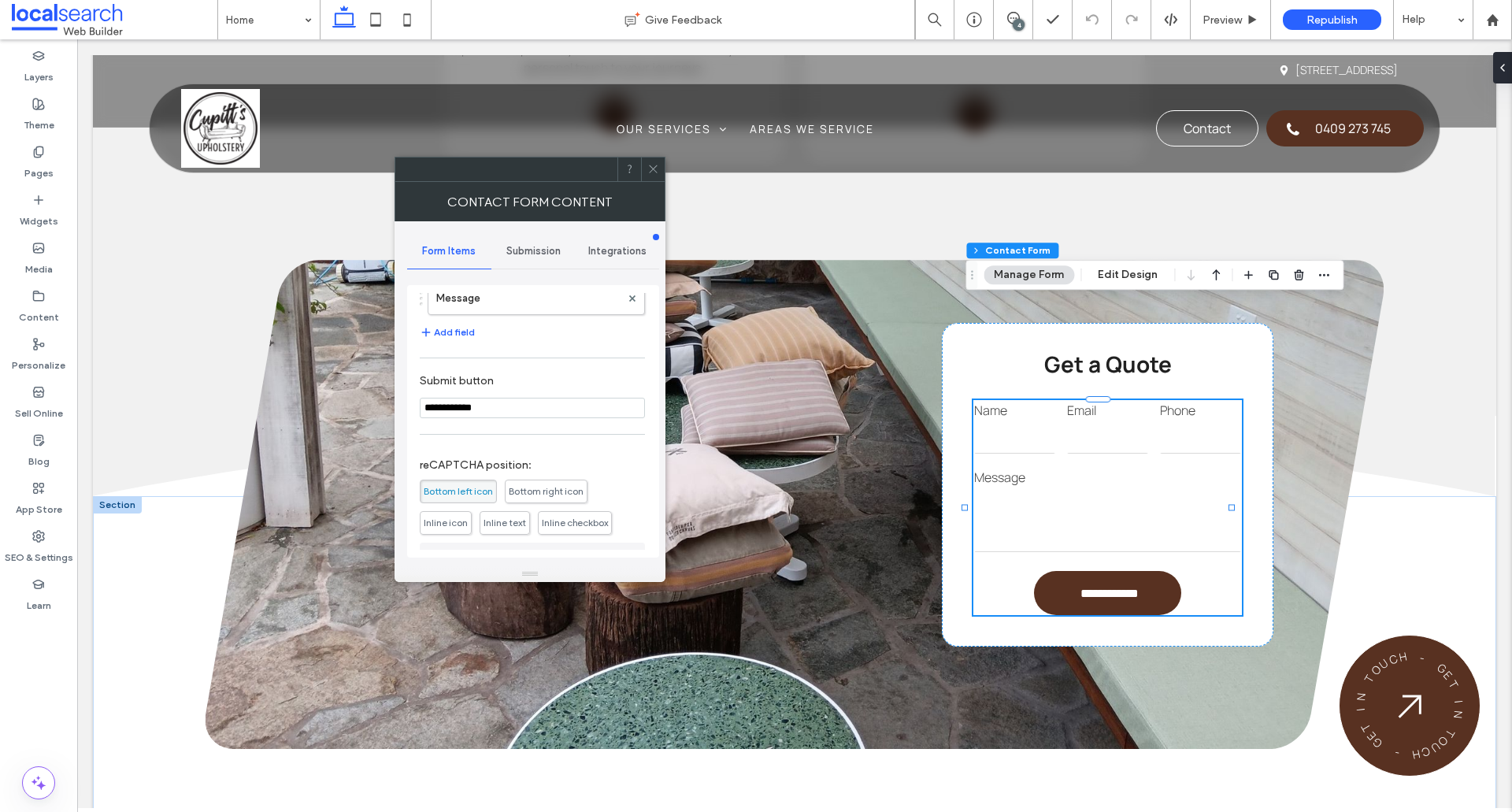
scroll to position [236, 0]
click at [535, 258] on div "Submission" at bounding box center [534, 251] width 84 height 35
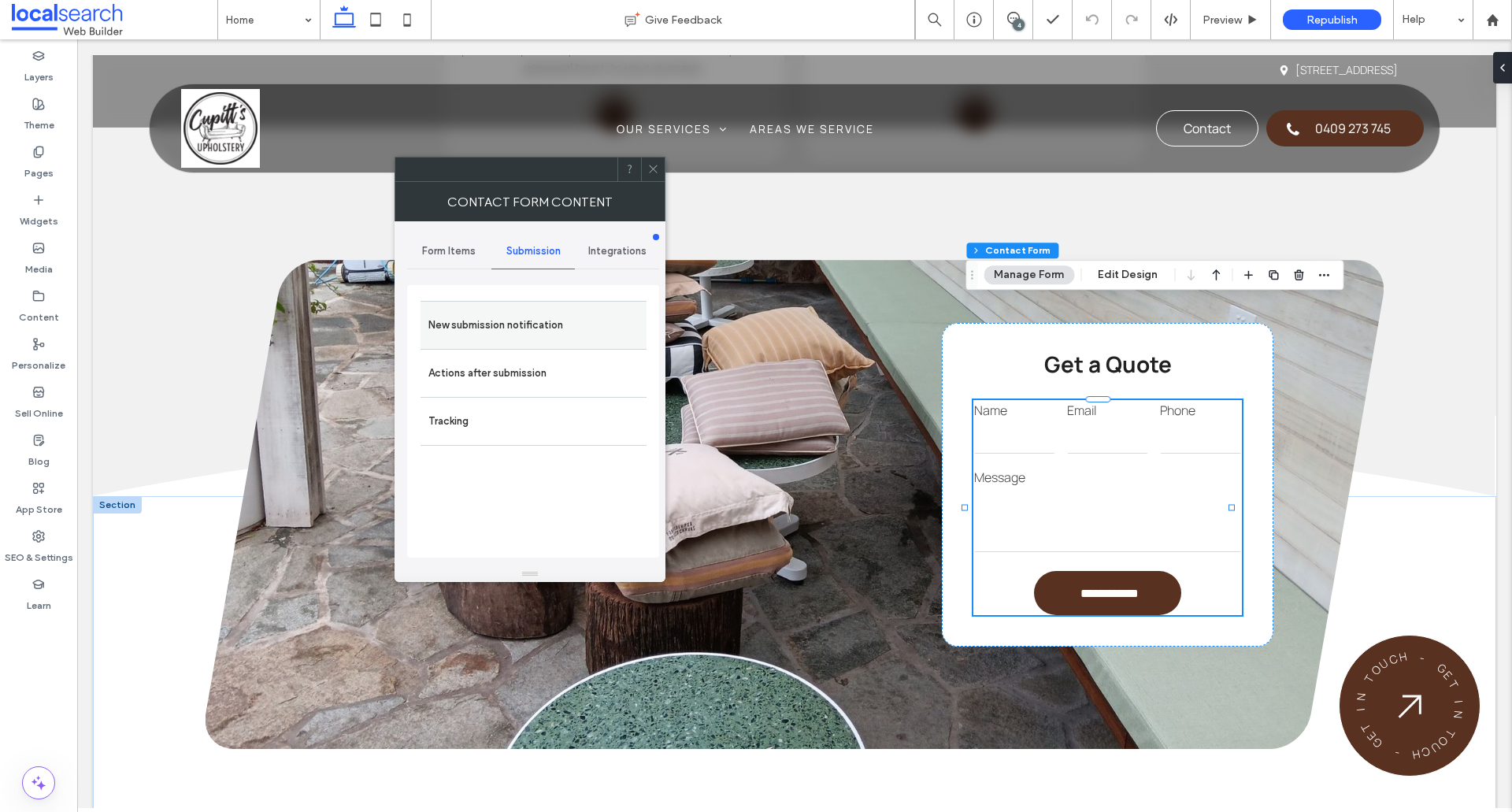
click at [532, 334] on label "New submission notification" at bounding box center [533, 325] width 211 height 32
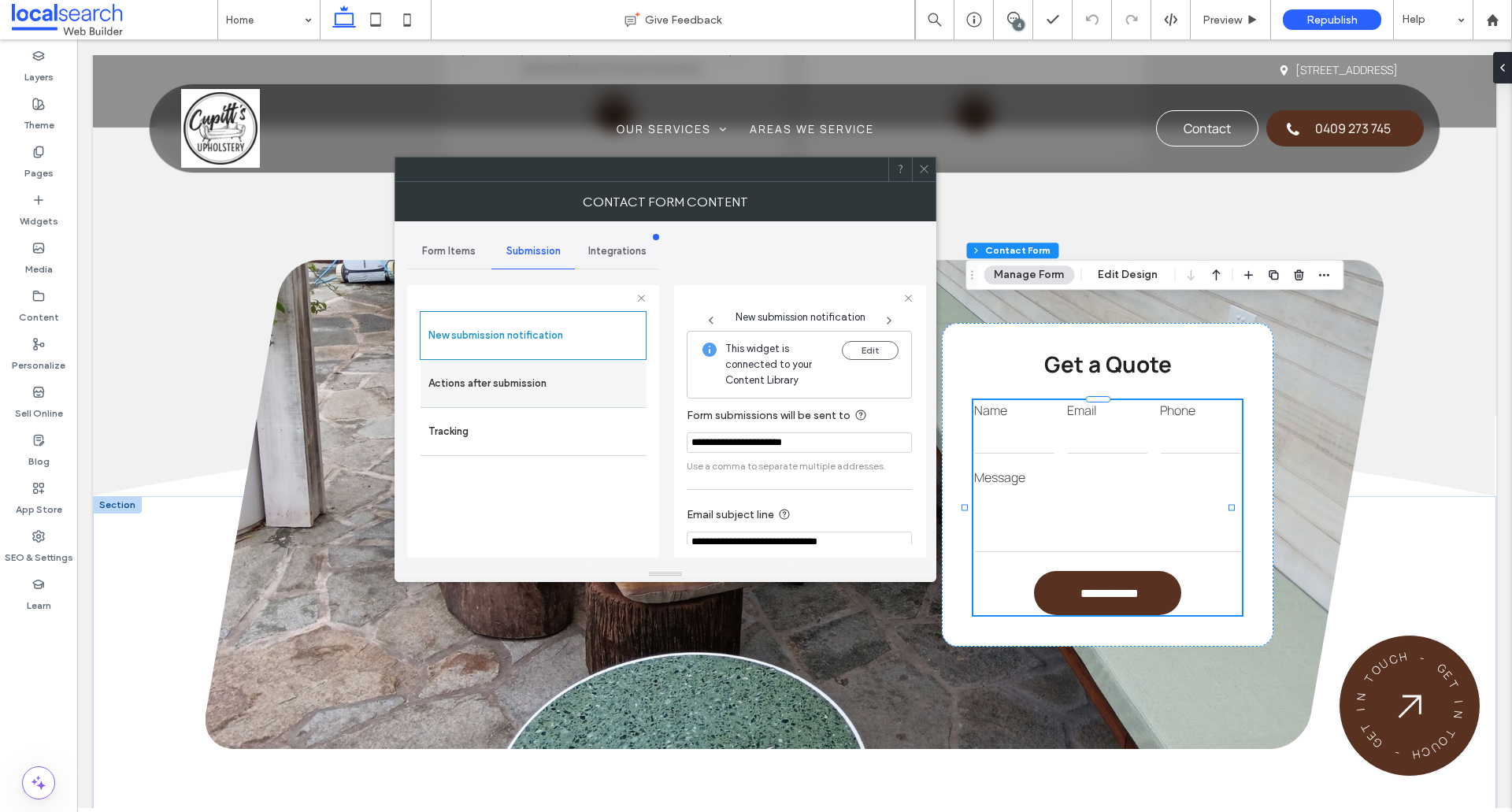
click at [519, 391] on label "Actions after submission" at bounding box center [533, 384] width 211 height 32
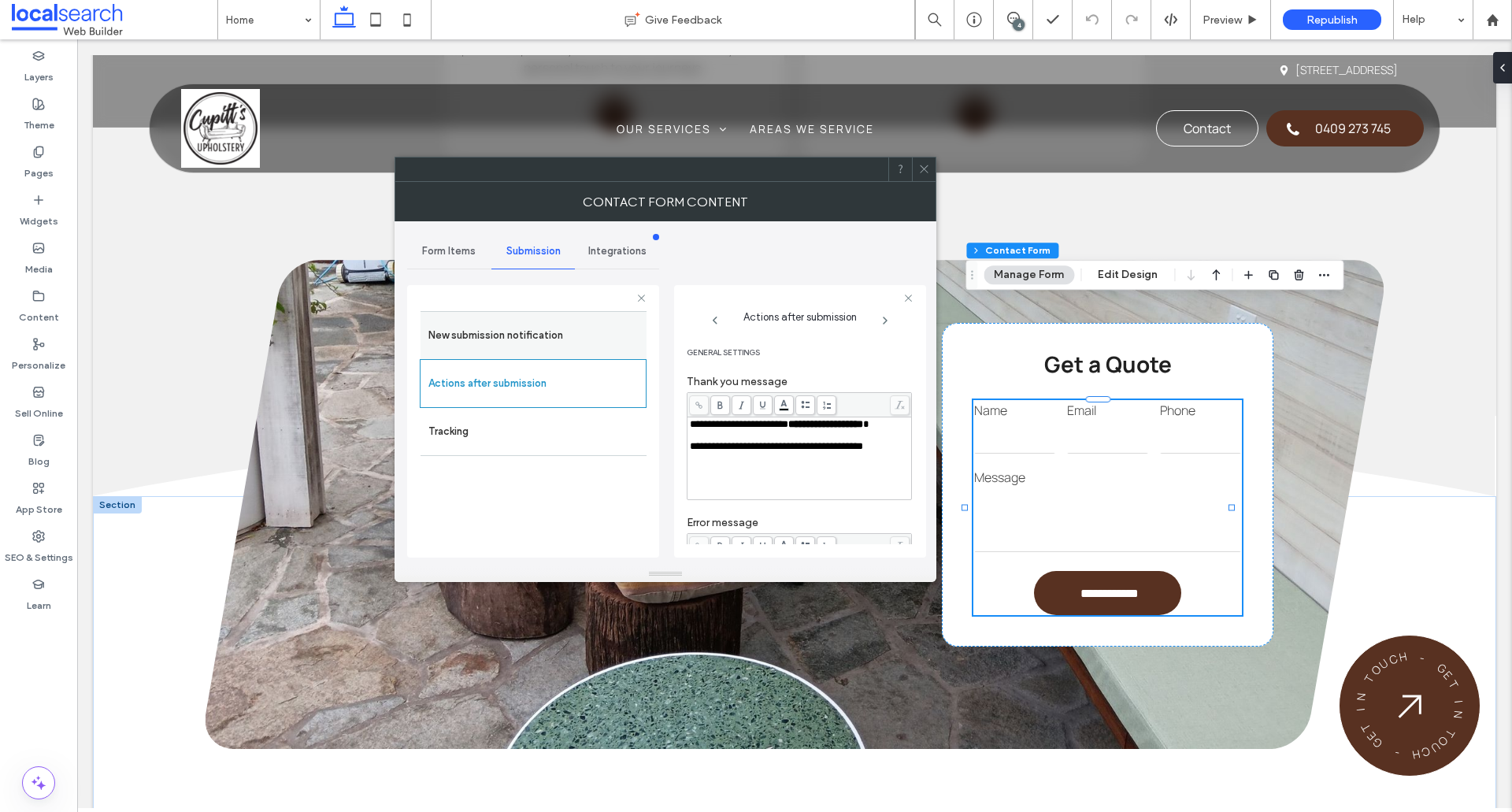
click at [545, 345] on label "New submission notification" at bounding box center [533, 335] width 211 height 32
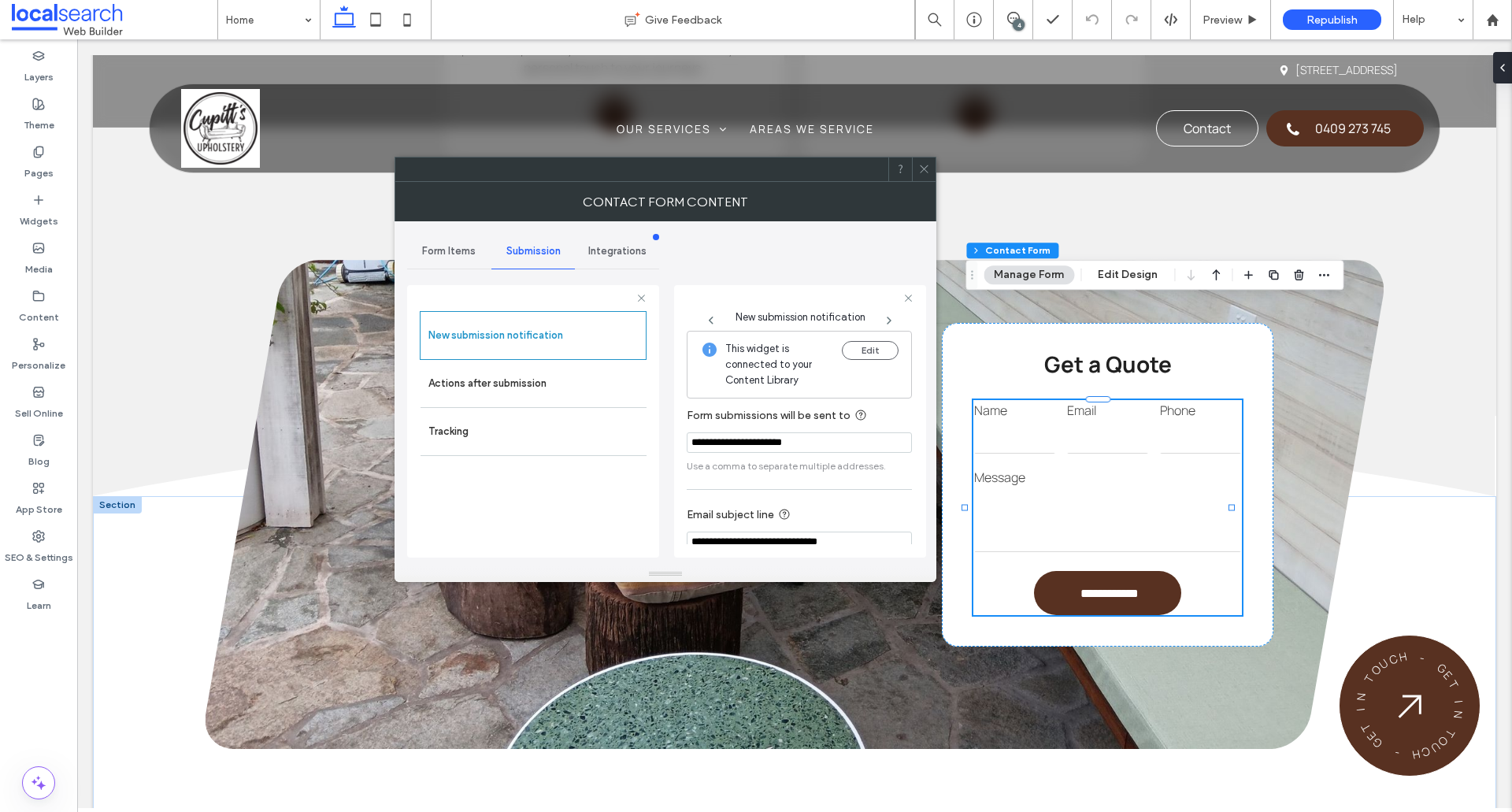
click at [930, 176] on div at bounding box center [923, 169] width 23 height 23
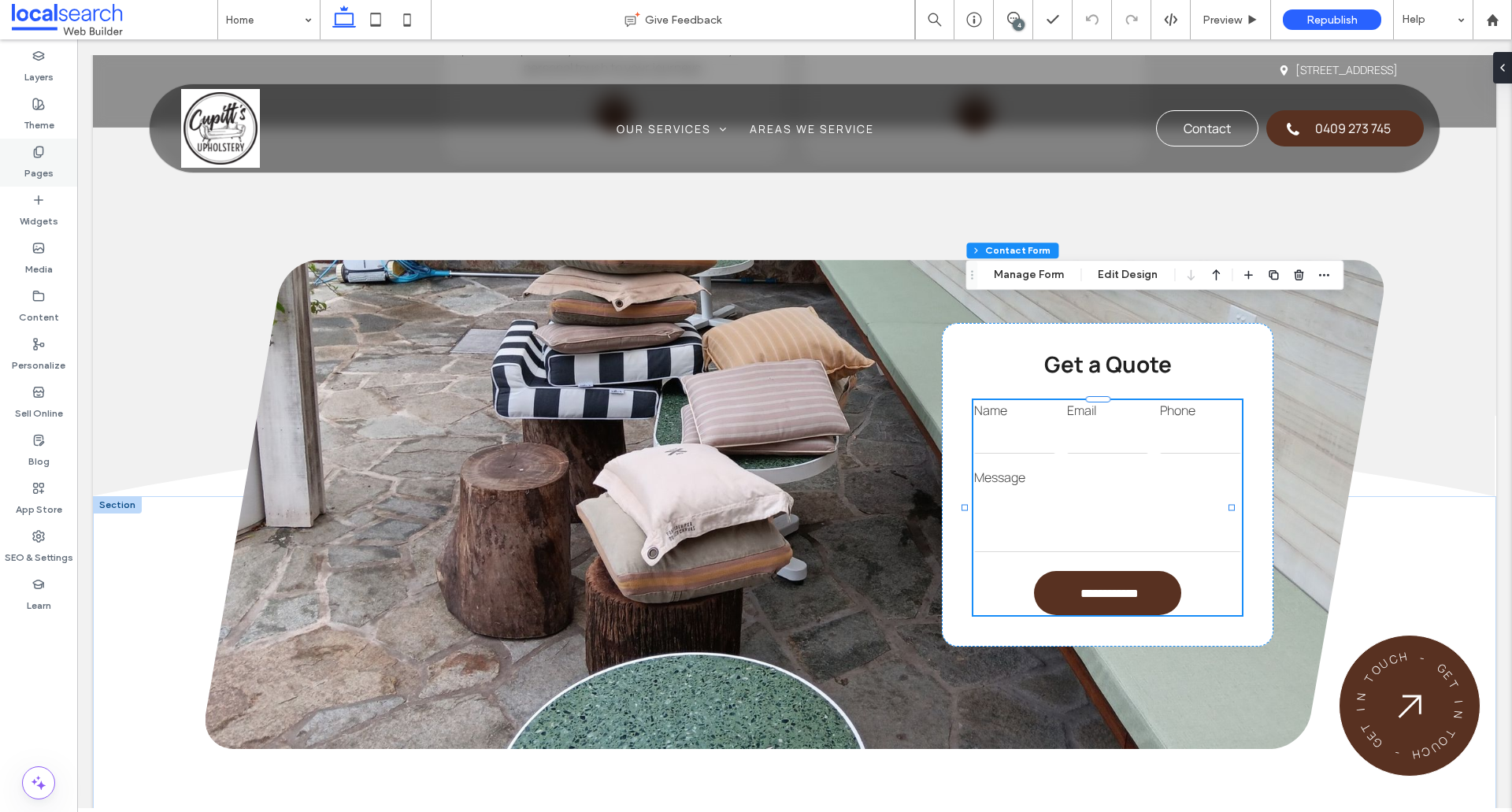
click at [51, 170] on label "Pages" at bounding box center [38, 170] width 29 height 22
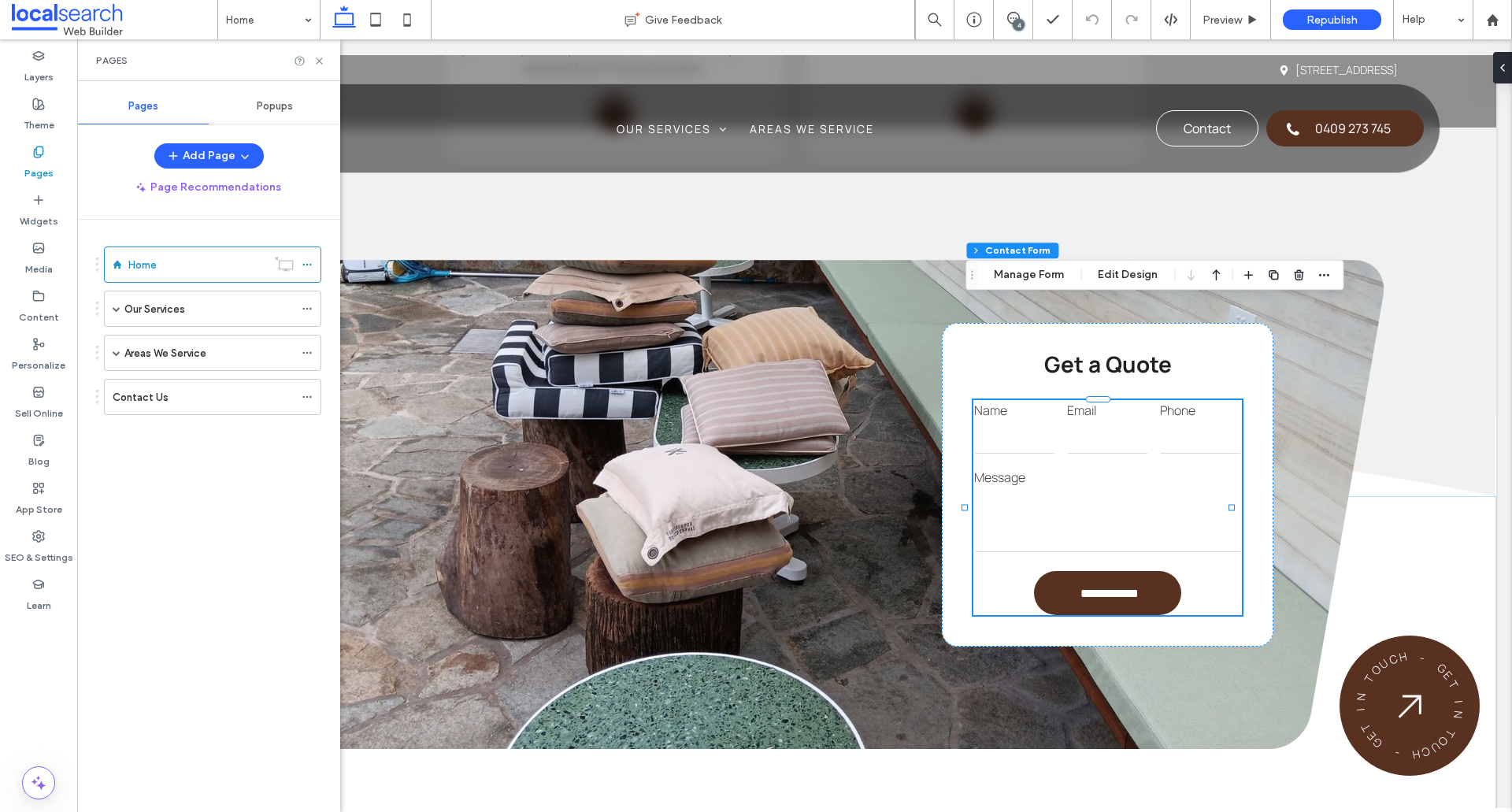
click at [293, 119] on div "Popups" at bounding box center [274, 106] width 131 height 35
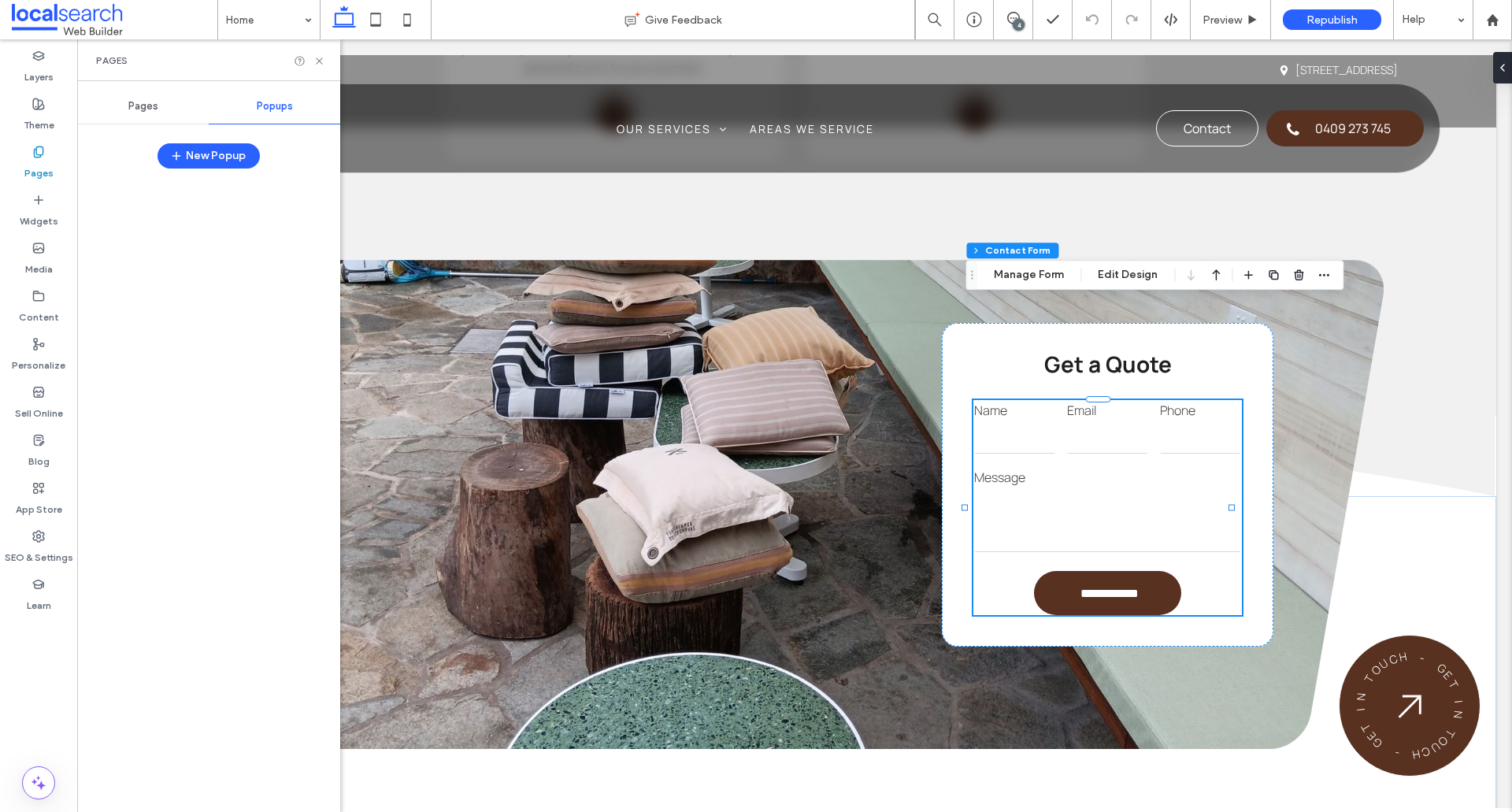
click at [116, 119] on div "Pages" at bounding box center [142, 106] width 131 height 35
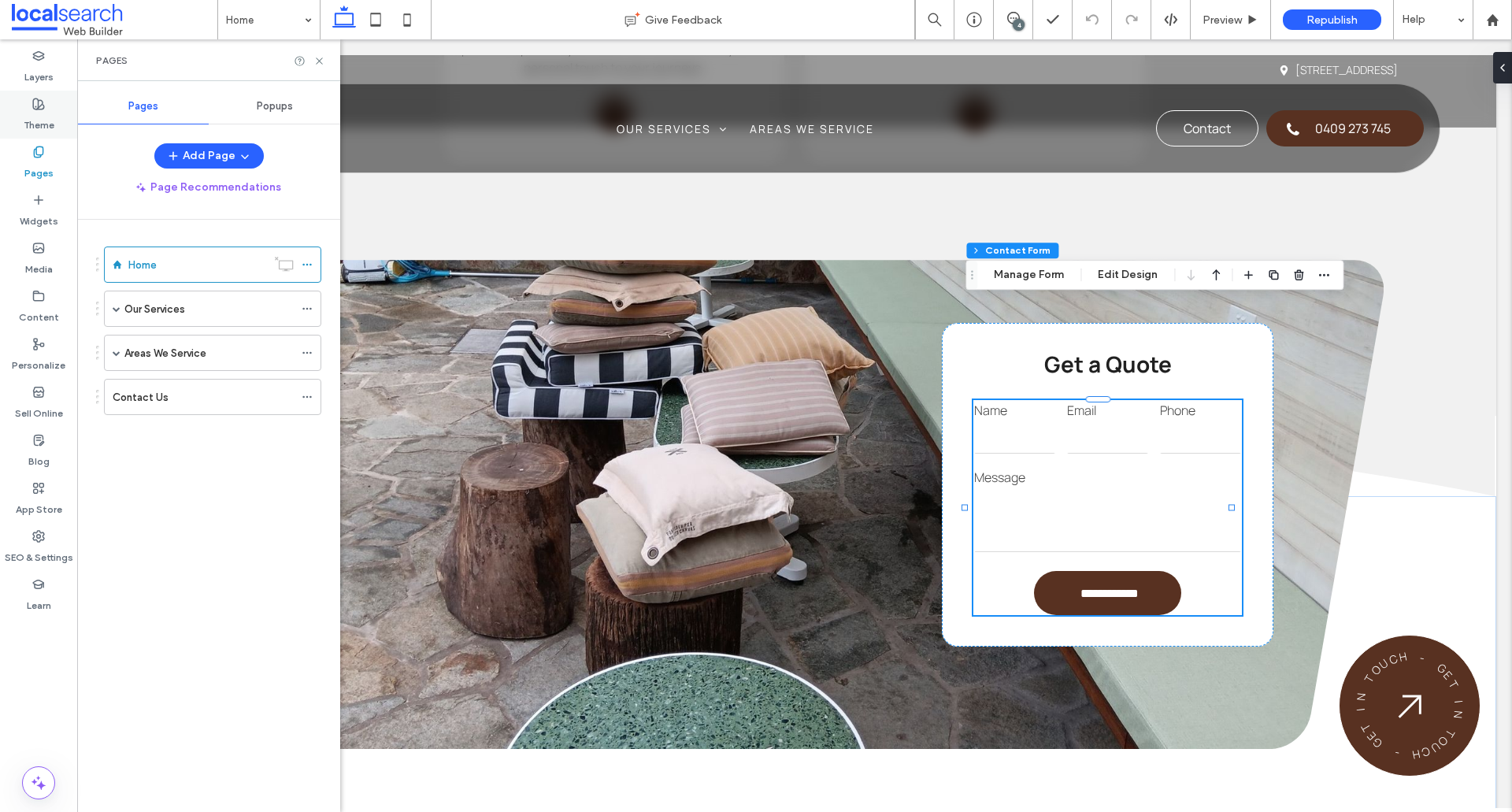
click at [32, 120] on label "Theme" at bounding box center [38, 122] width 31 height 22
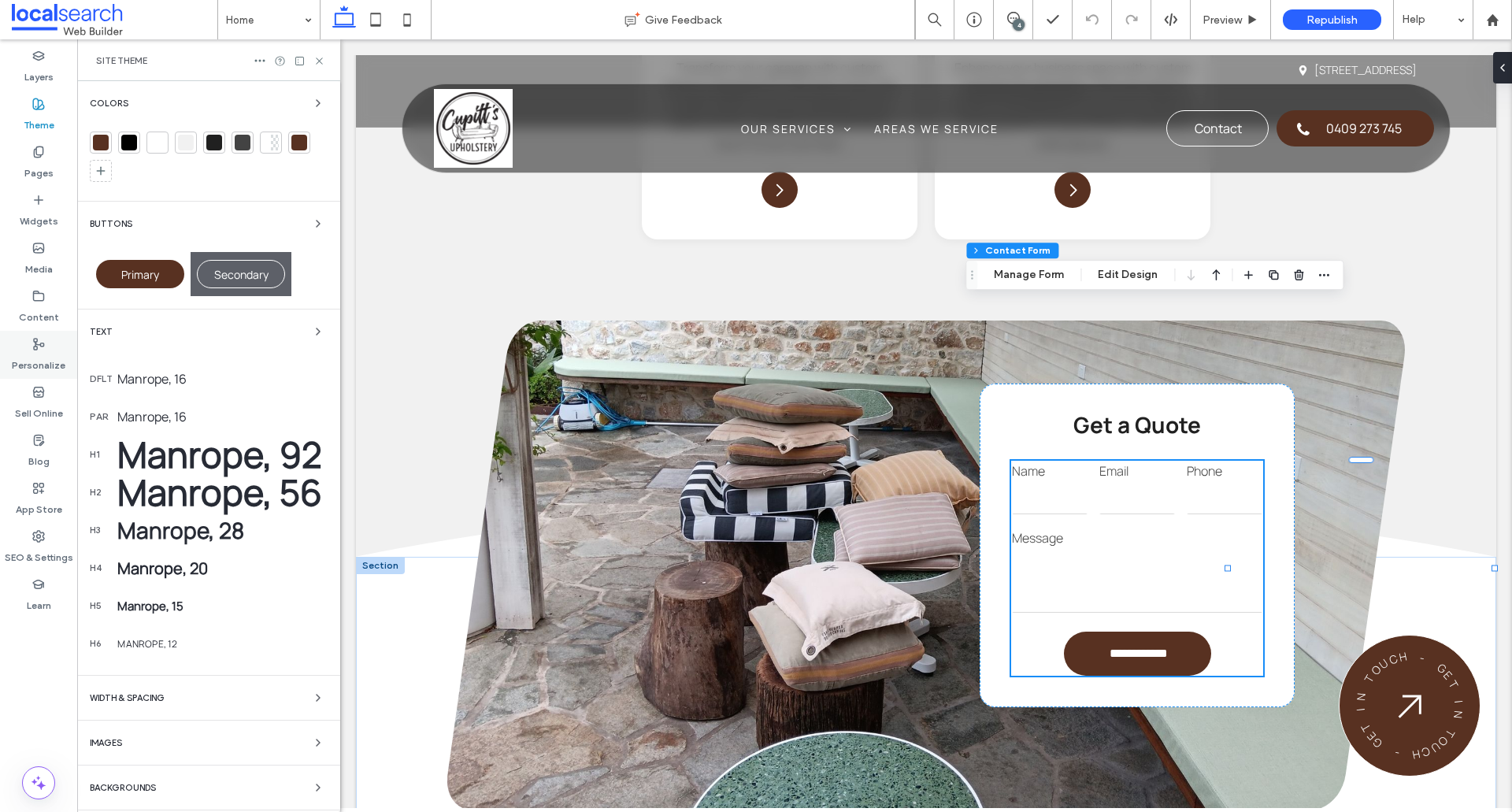
scroll to position [2359, 0]
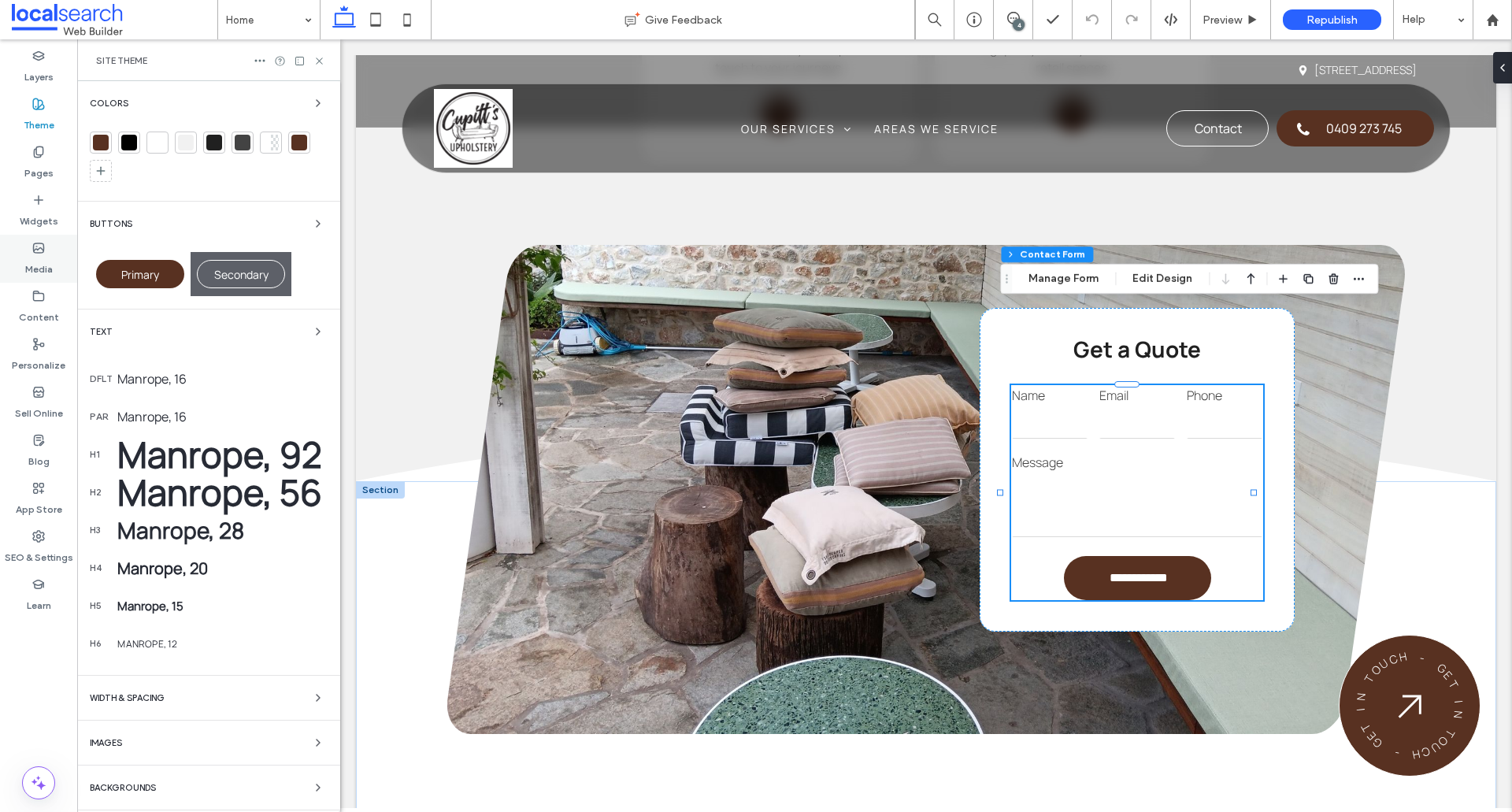
click at [49, 260] on label "Media" at bounding box center [38, 266] width 27 height 22
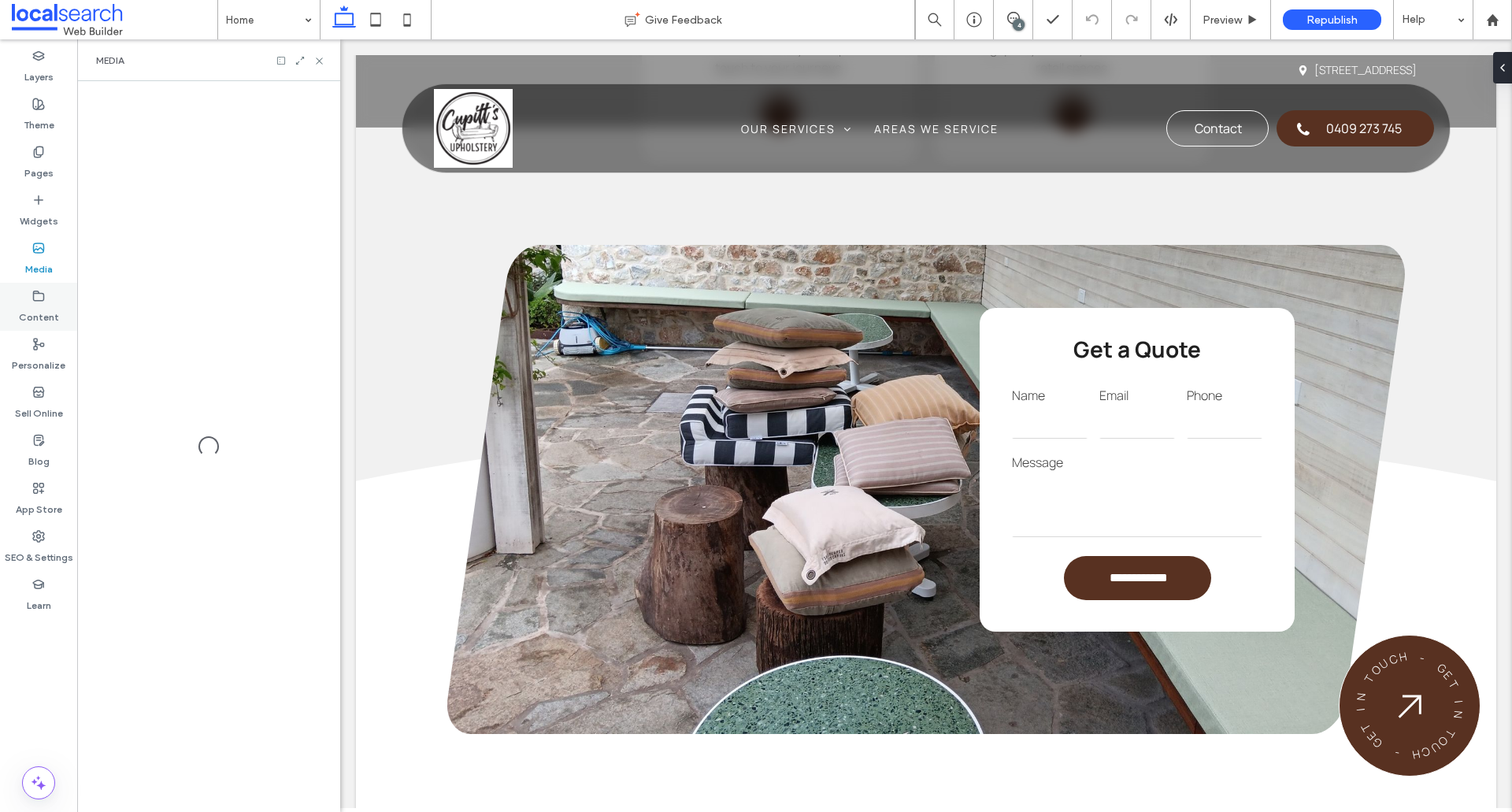
click at [51, 303] on label "Content" at bounding box center [38, 314] width 40 height 22
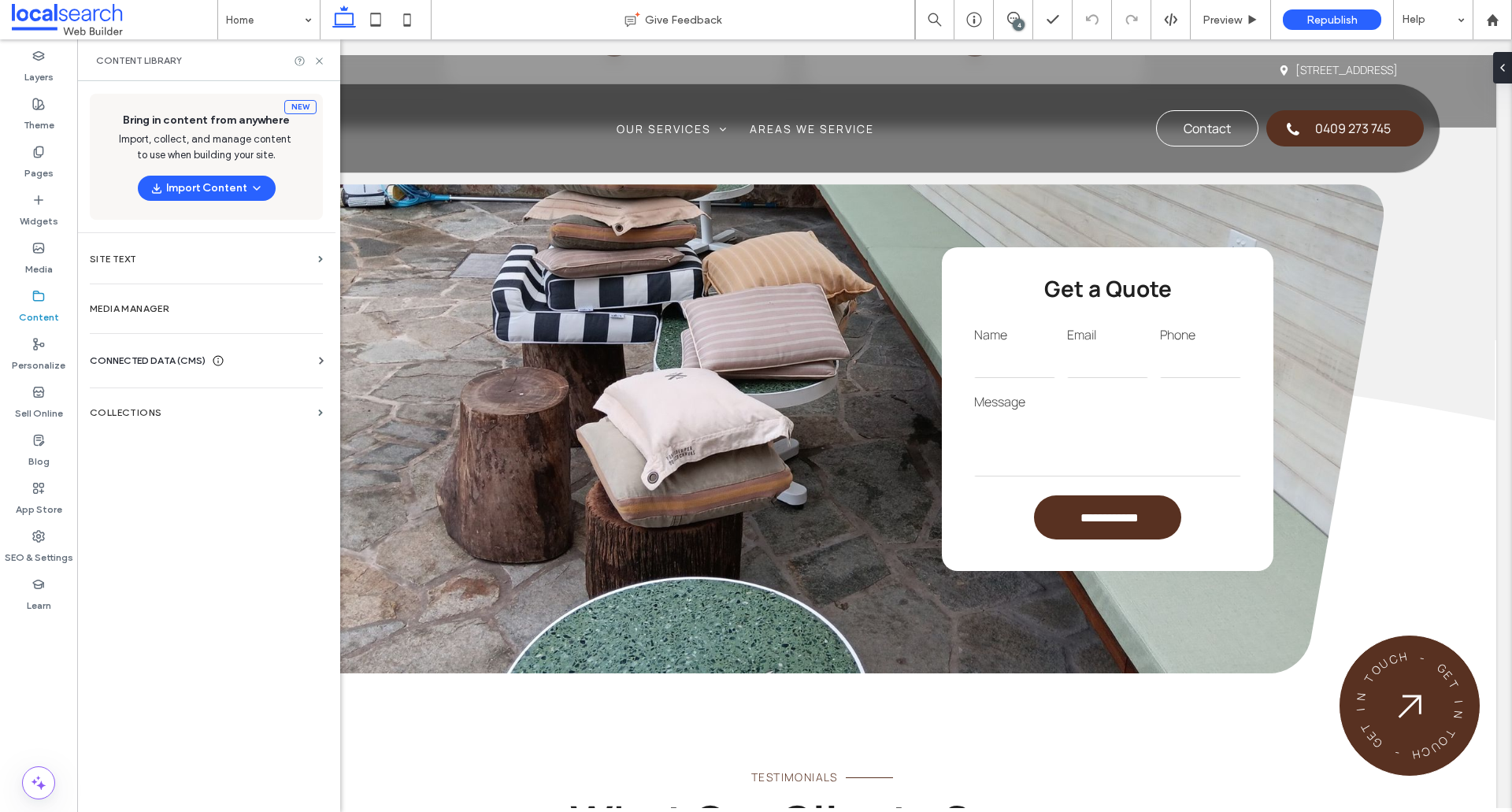
scroll to position [2284, 0]
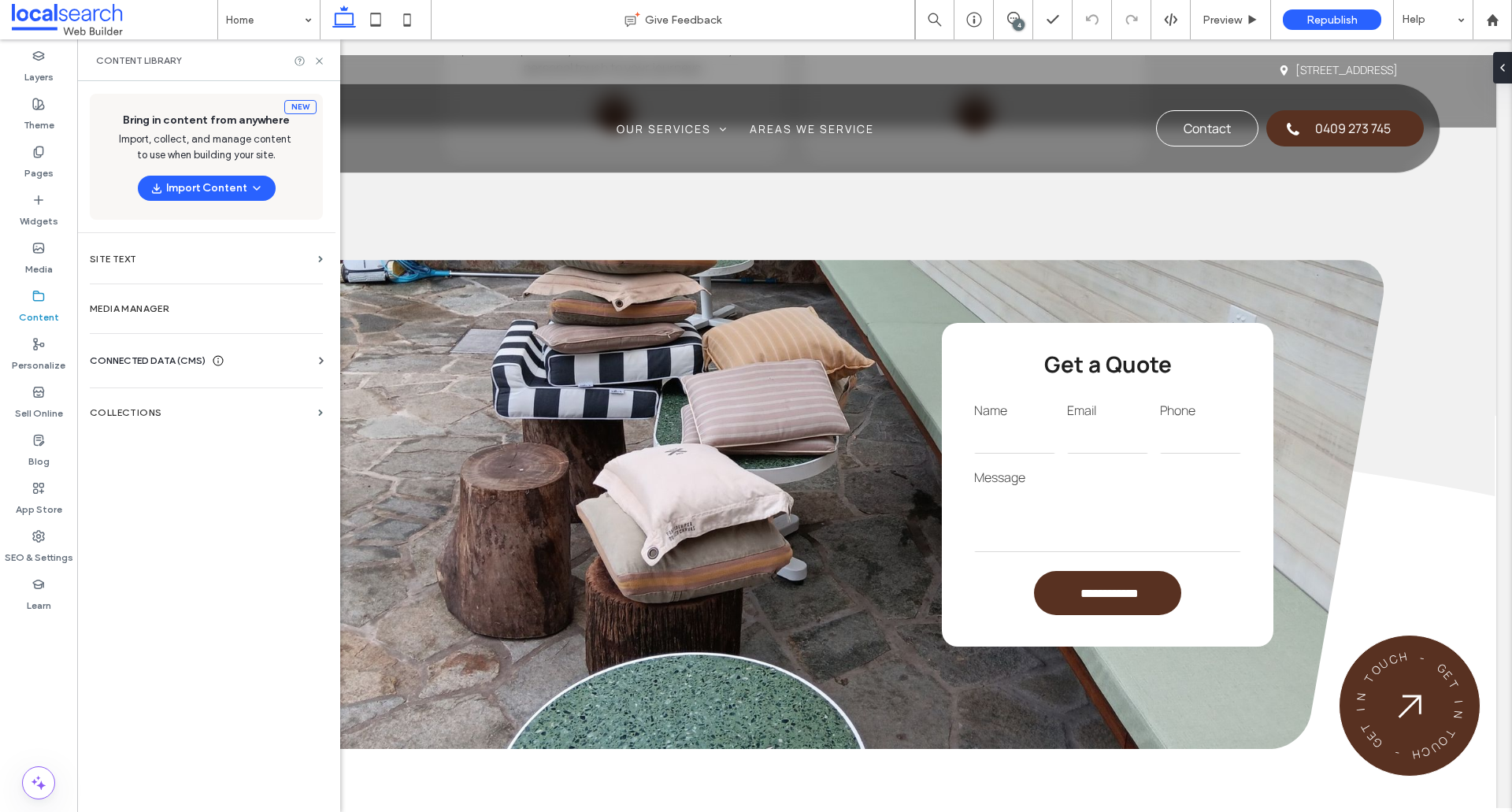
click at [194, 355] on span "CONNECTED DATA (CMS)" at bounding box center [148, 361] width 116 height 16
click at [180, 394] on label "Business Info" at bounding box center [209, 399] width 214 height 11
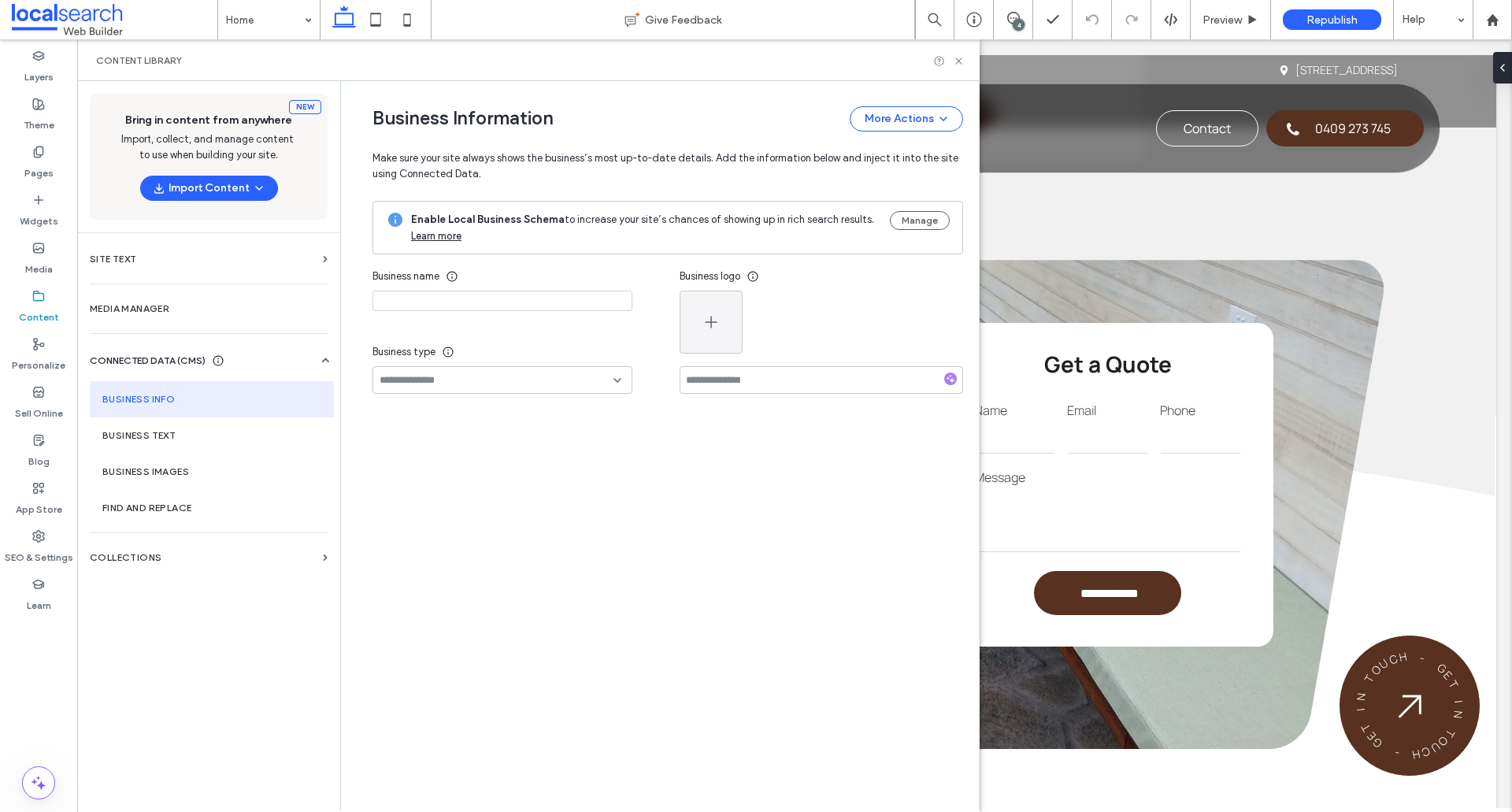
type input "**********"
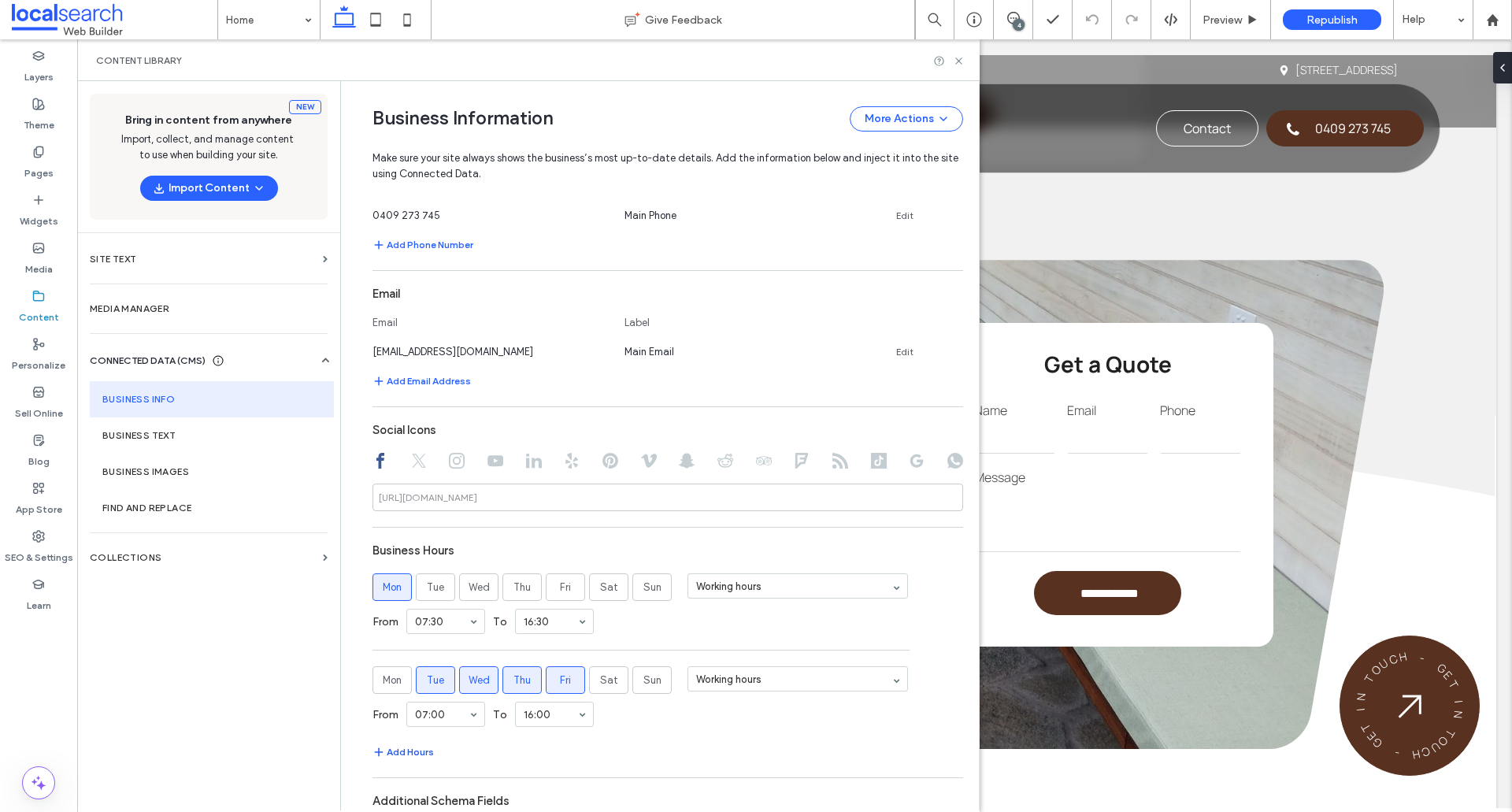
scroll to position [709, 0]
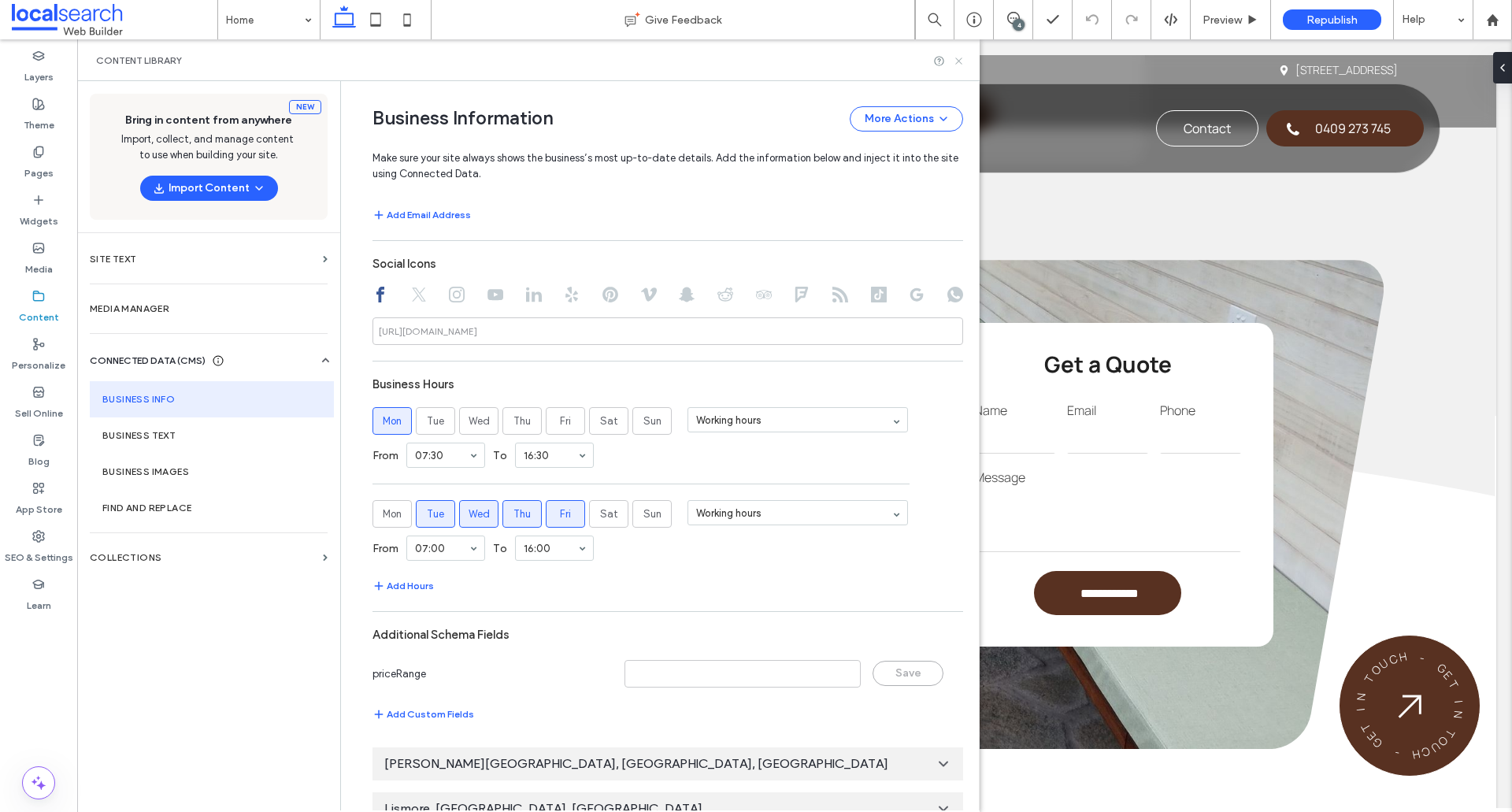
click at [957, 61] on icon at bounding box center [958, 61] width 12 height 12
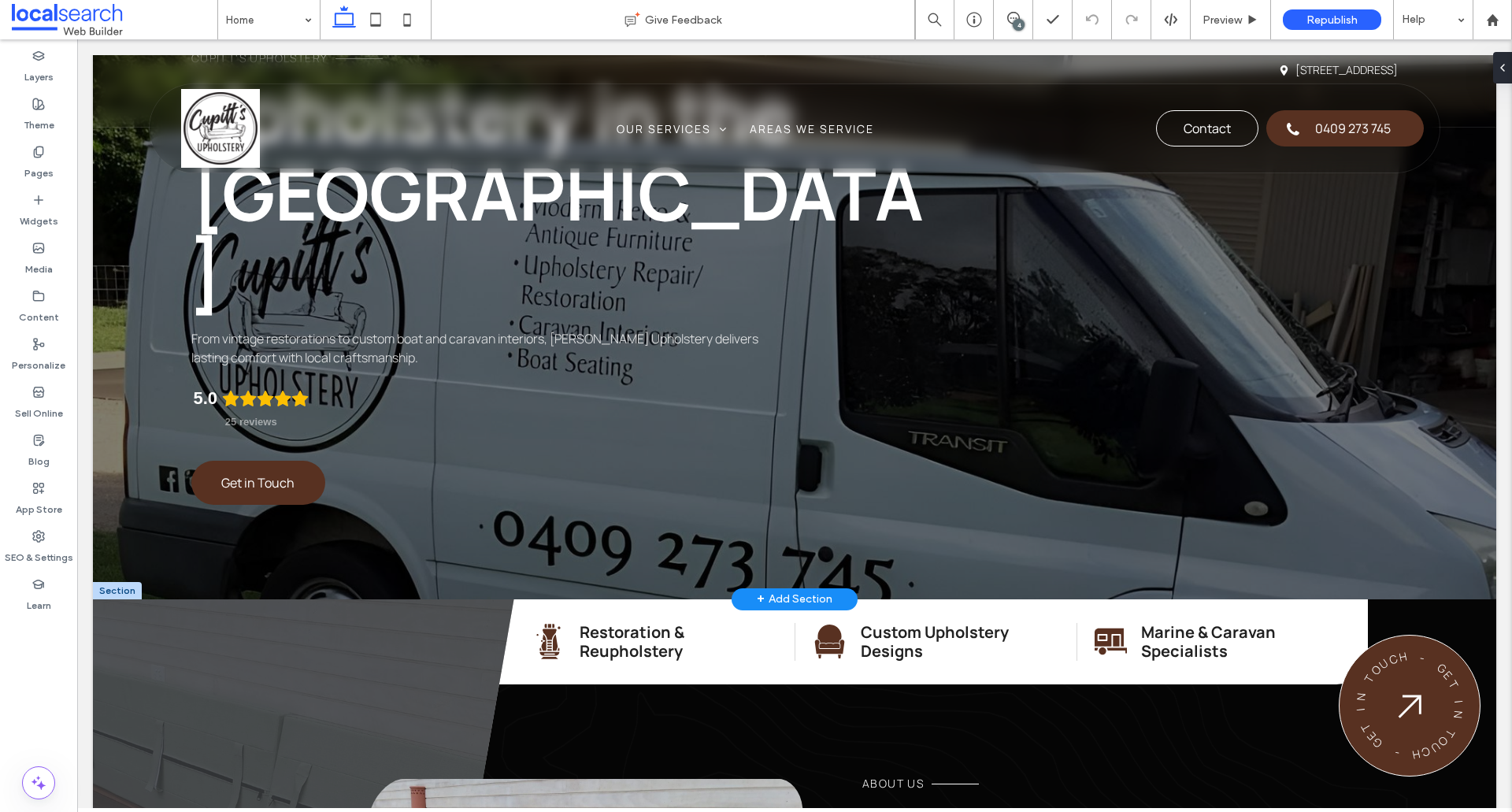
scroll to position [79, 0]
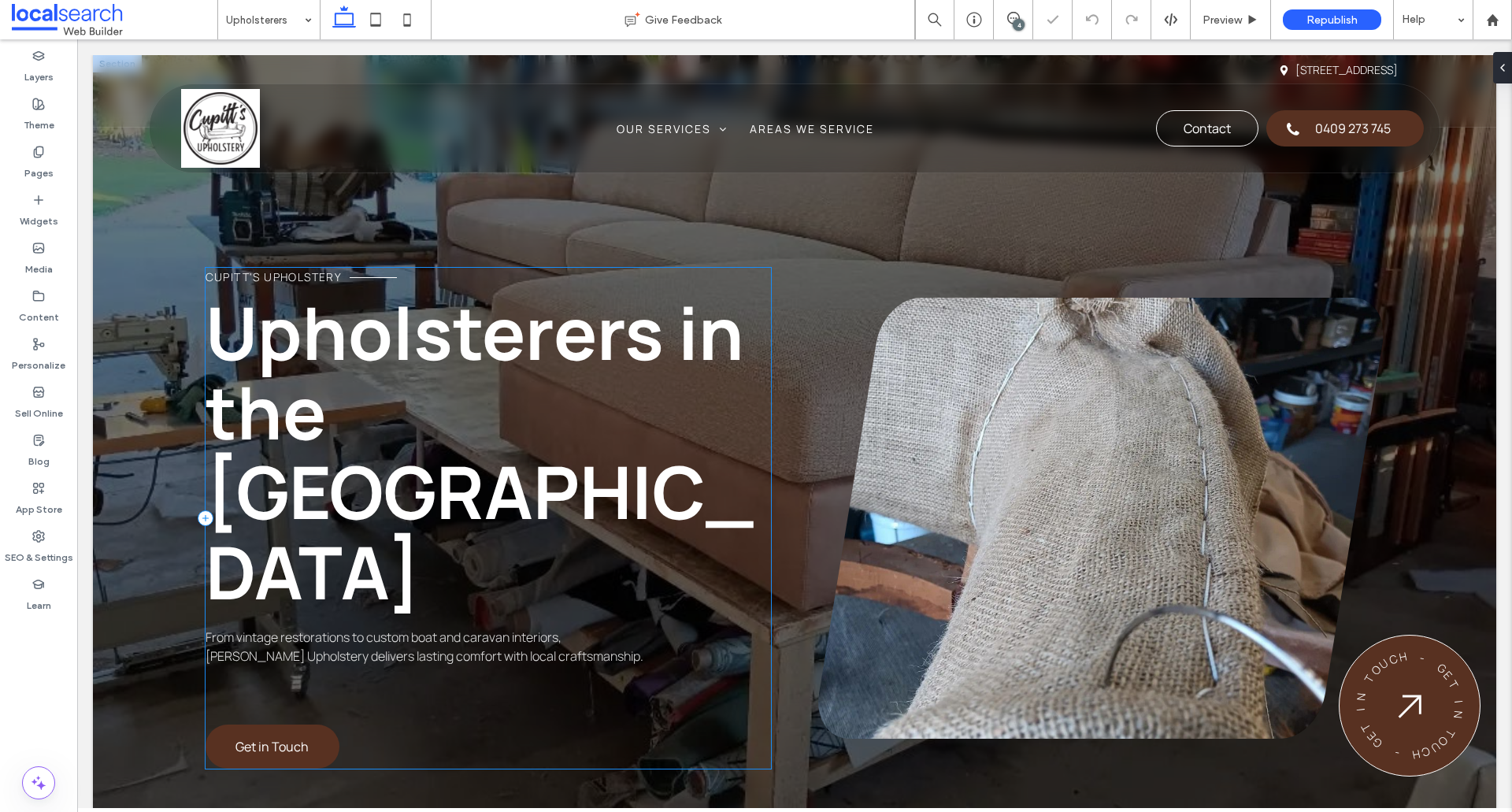
click at [285, 653] on div "Cupitt's Upholstery Upholsterers in the Northern Rivers From vintage restoratio…" at bounding box center [488, 518] width 566 height 501
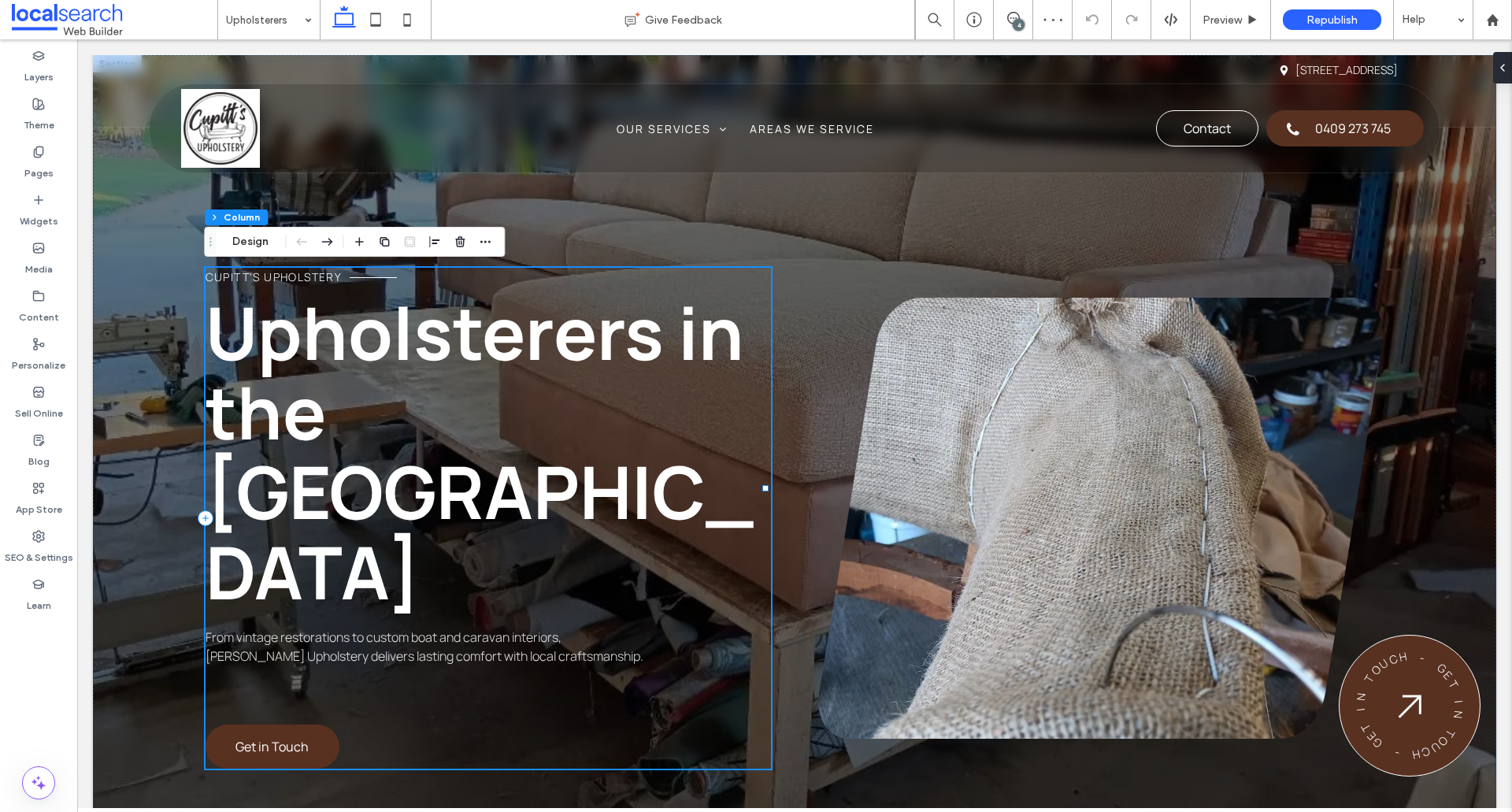
click at [281, 636] on div "Cupitt's Upholstery Upholsterers in the Northern Rivers From vintage restoratio…" at bounding box center [488, 518] width 566 height 501
click at [63, 557] on label "SEO & Settings" at bounding box center [38, 554] width 68 height 22
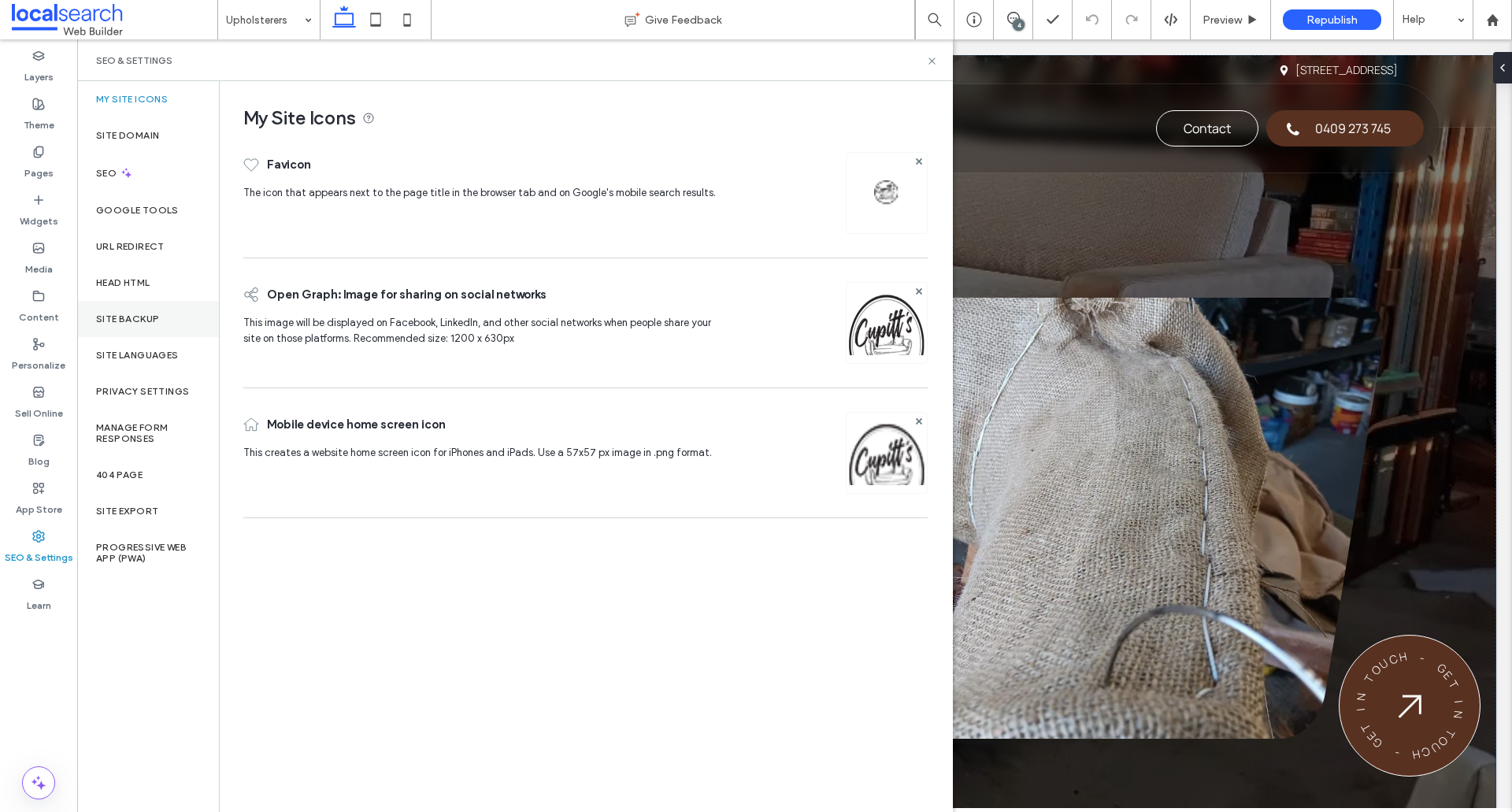
click at [161, 307] on div "Site Backup" at bounding box center [147, 318] width 141 height 37
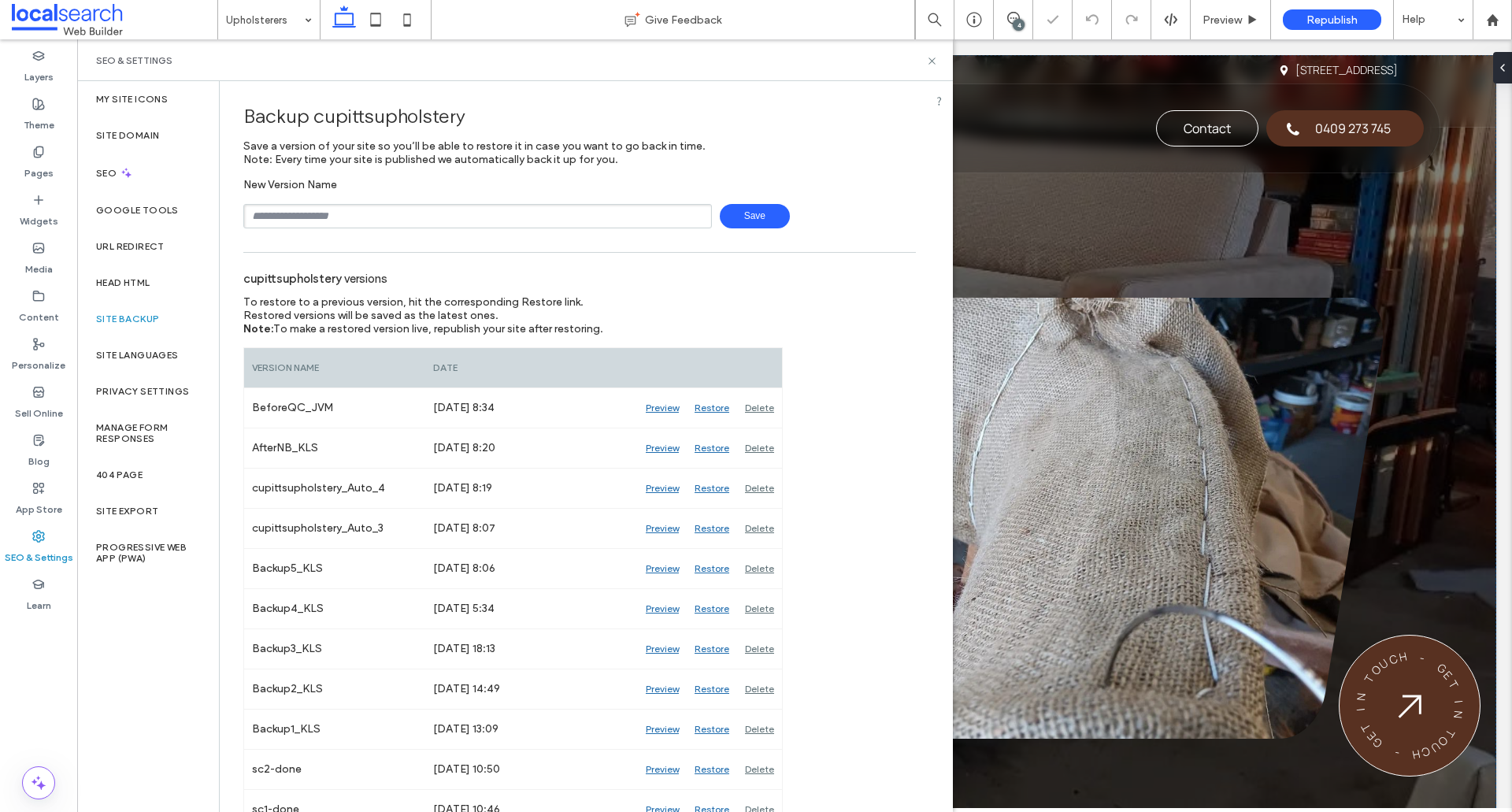
click at [433, 214] on input "text" at bounding box center [477, 216] width 468 height 24
type input "**********"
click at [750, 222] on span "Save" at bounding box center [755, 216] width 70 height 24
click at [926, 62] on icon at bounding box center [932, 61] width 12 height 12
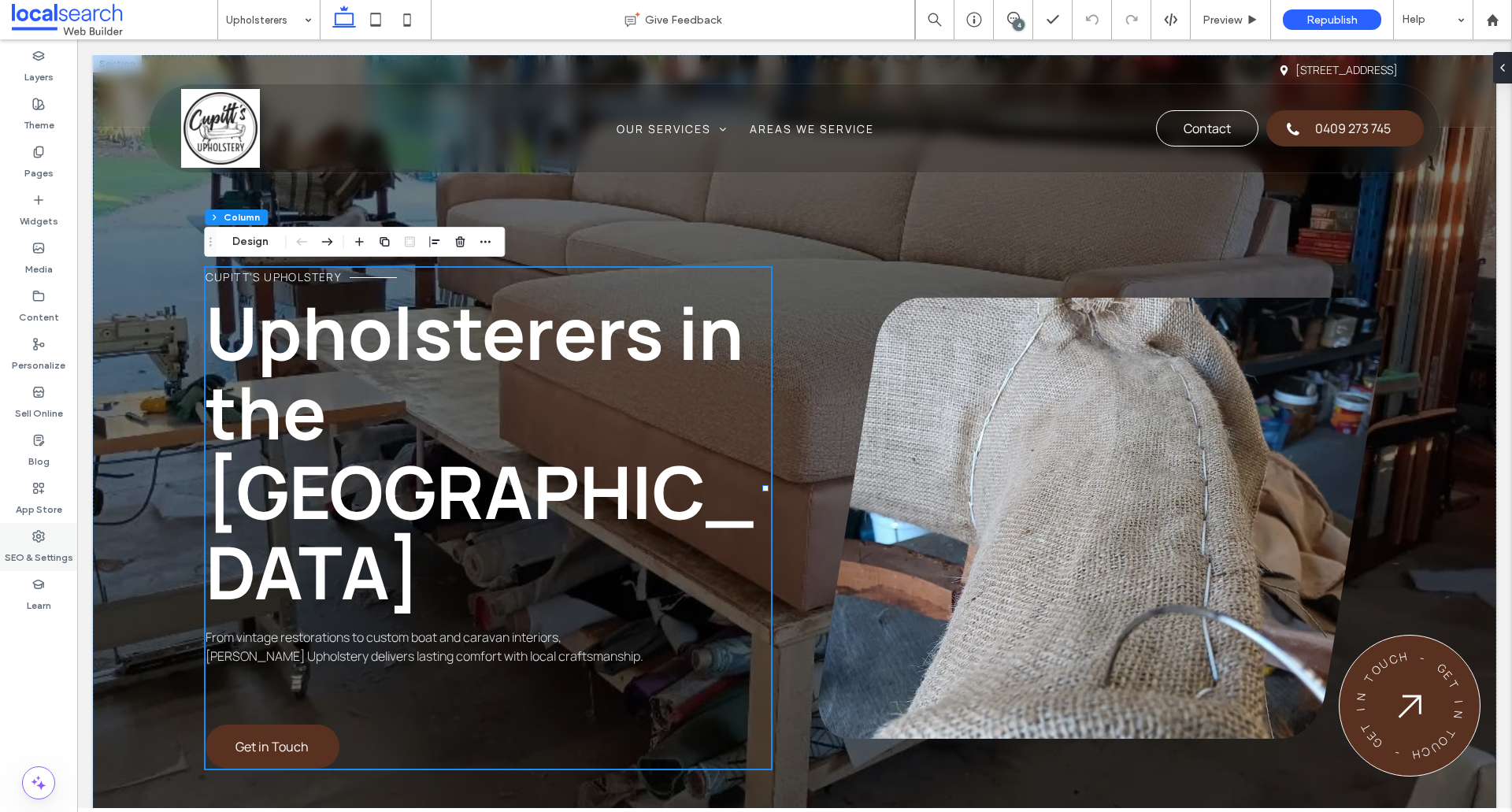
click at [41, 557] on label "SEO & Settings" at bounding box center [38, 554] width 68 height 22
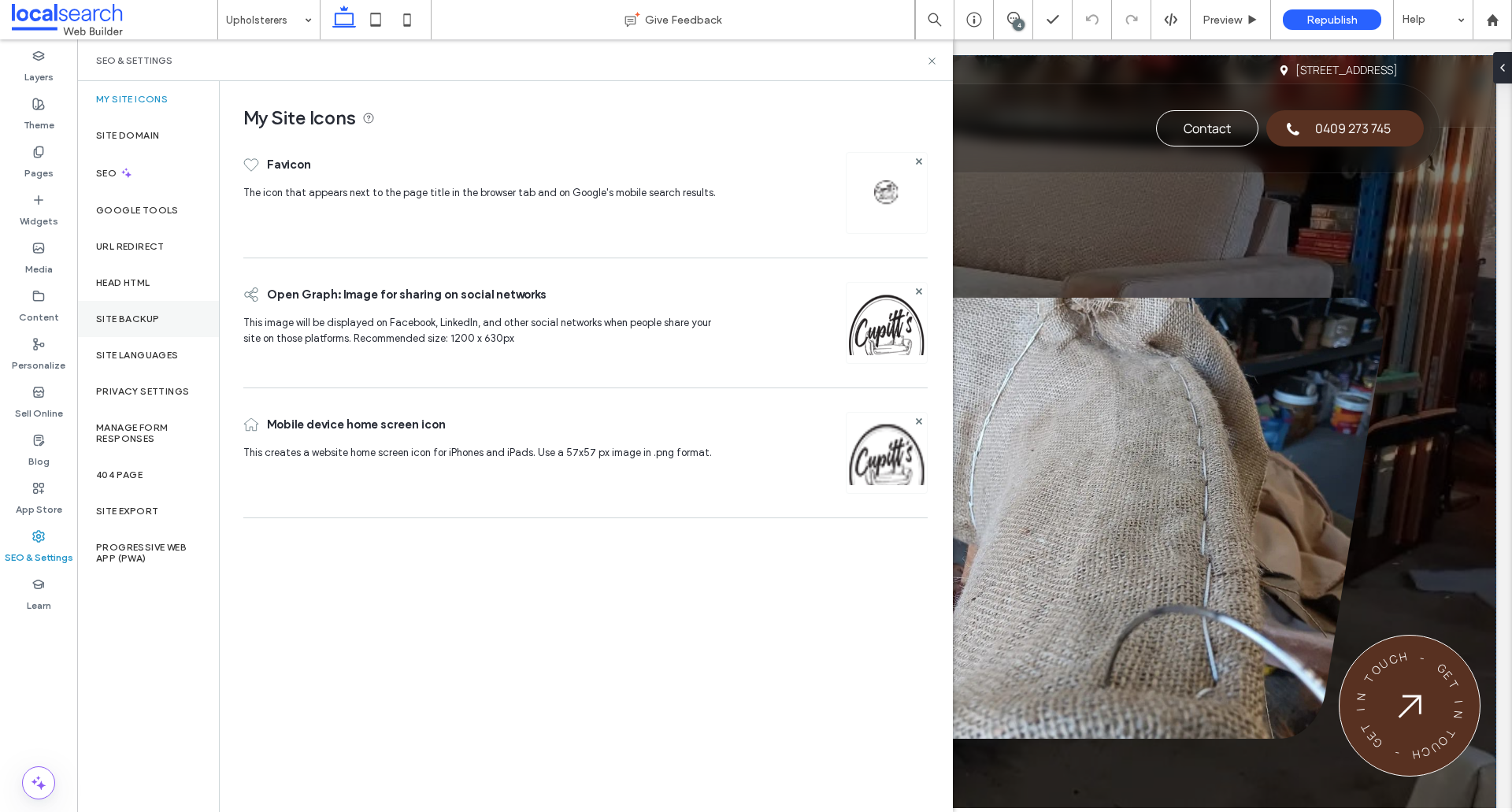
click at [130, 318] on label "Site Backup" at bounding box center [127, 319] width 63 height 11
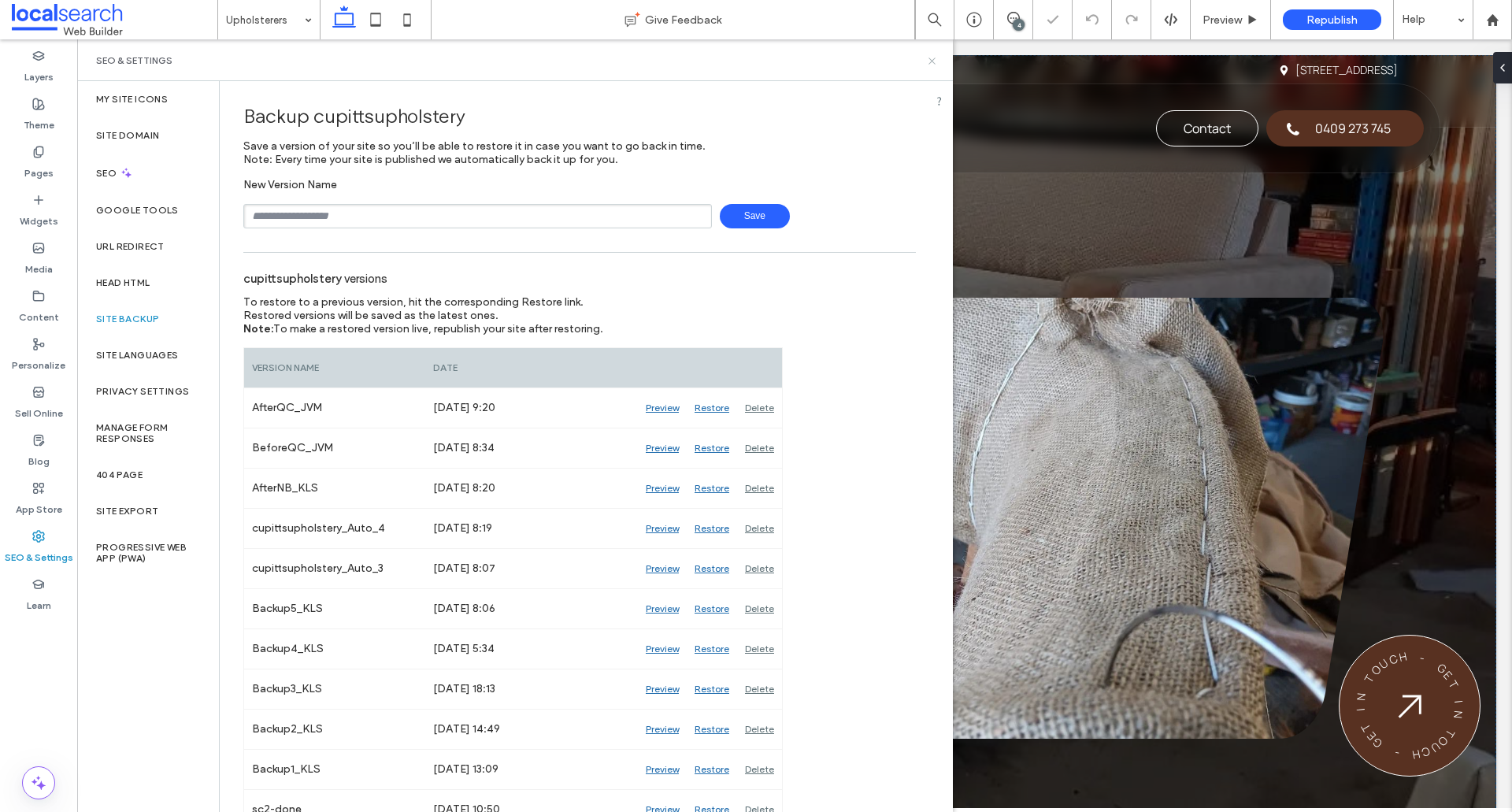
click at [932, 57] on icon at bounding box center [932, 61] width 12 height 12
